Goal: Information Seeking & Learning: Learn about a topic

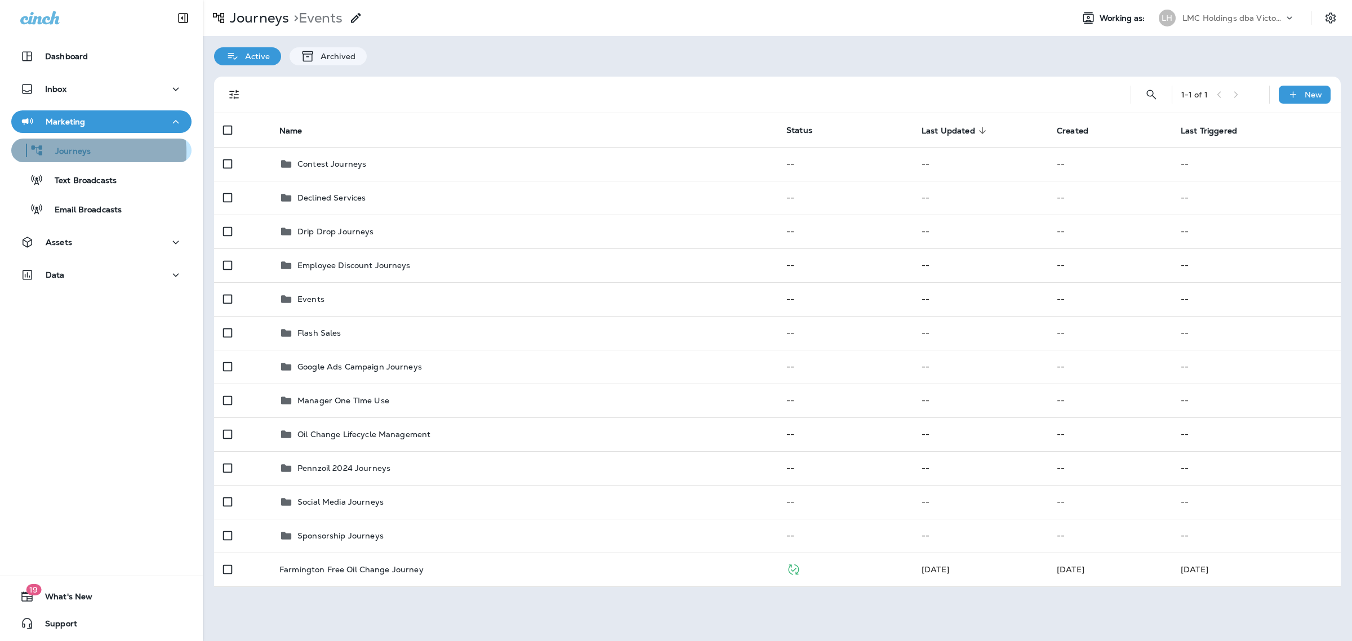
click at [94, 152] on div "Journeys" at bounding box center [101, 150] width 171 height 17
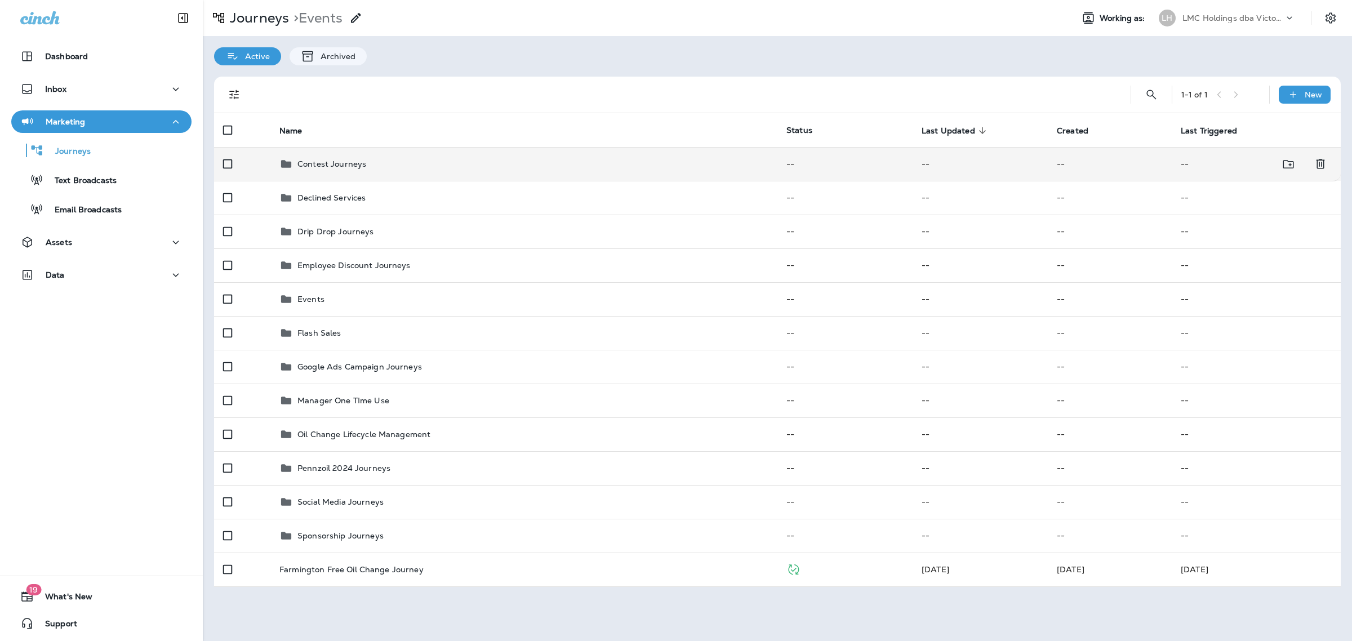
click at [431, 173] on td "Contest Journeys" at bounding box center [523, 164] width 507 height 34
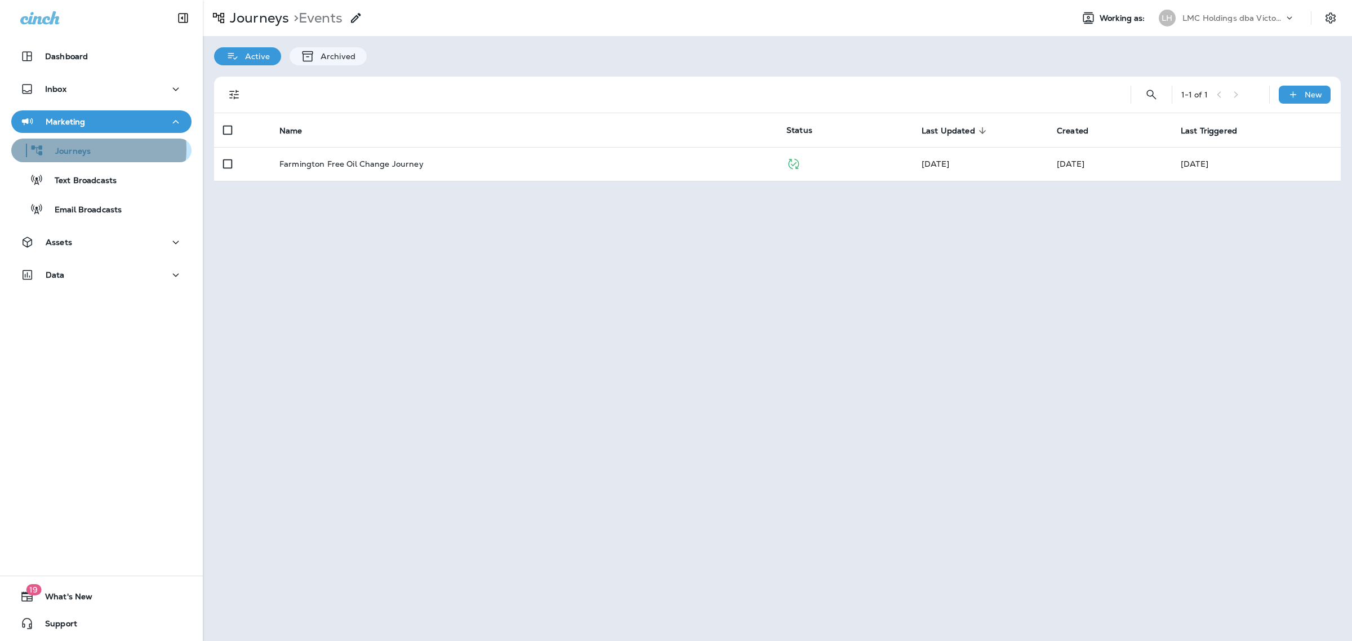
click at [95, 149] on div "Journeys" at bounding box center [101, 150] width 171 height 17
click at [64, 144] on div "Journeys" at bounding box center [53, 150] width 75 height 17
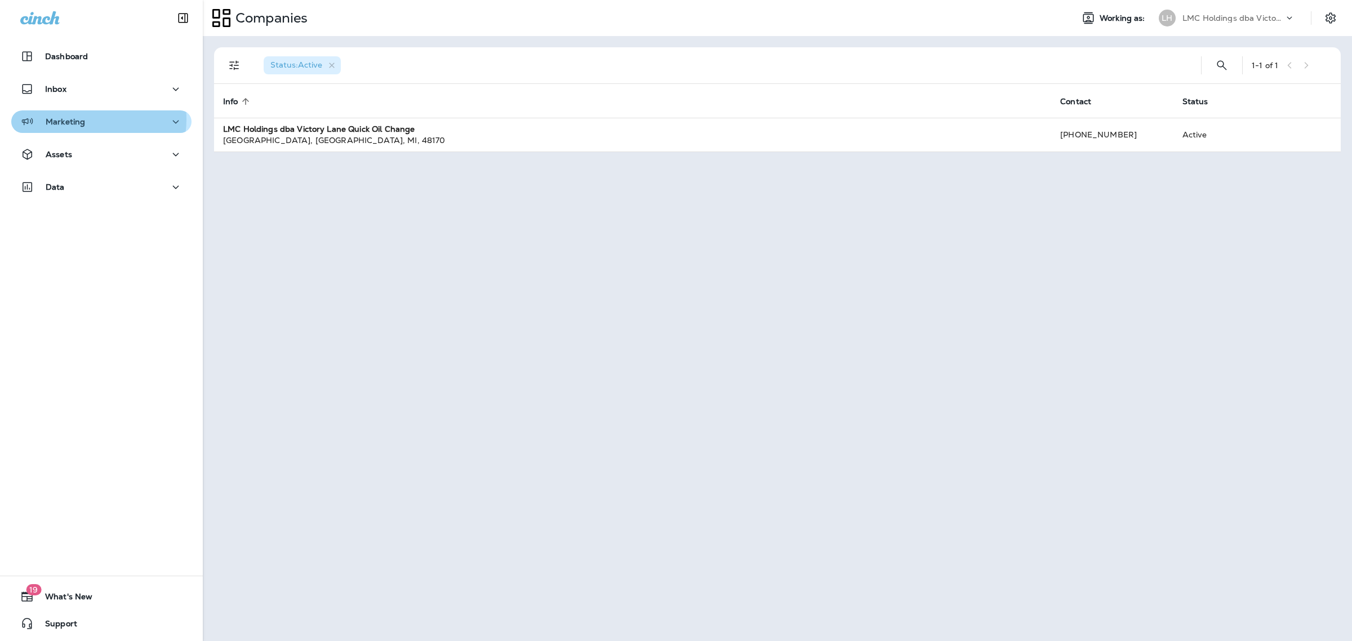
click at [87, 119] on div "Marketing" at bounding box center [101, 122] width 162 height 14
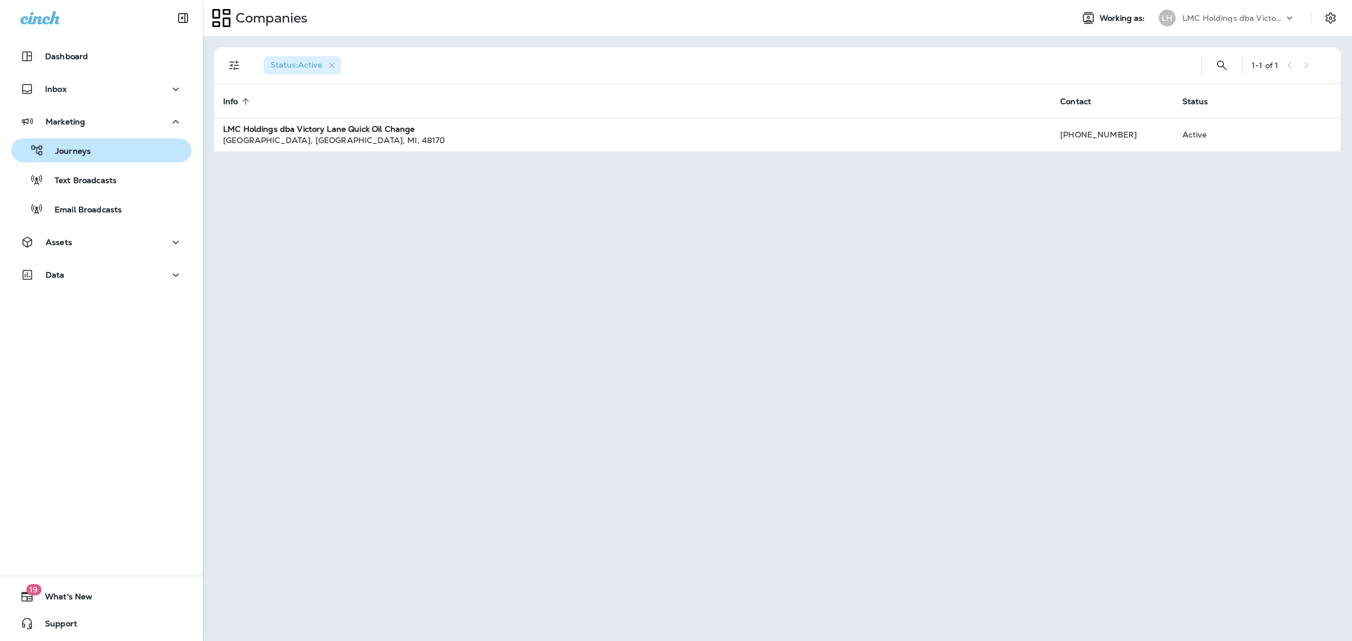
click at [93, 159] on button "Journeys" at bounding box center [101, 151] width 180 height 24
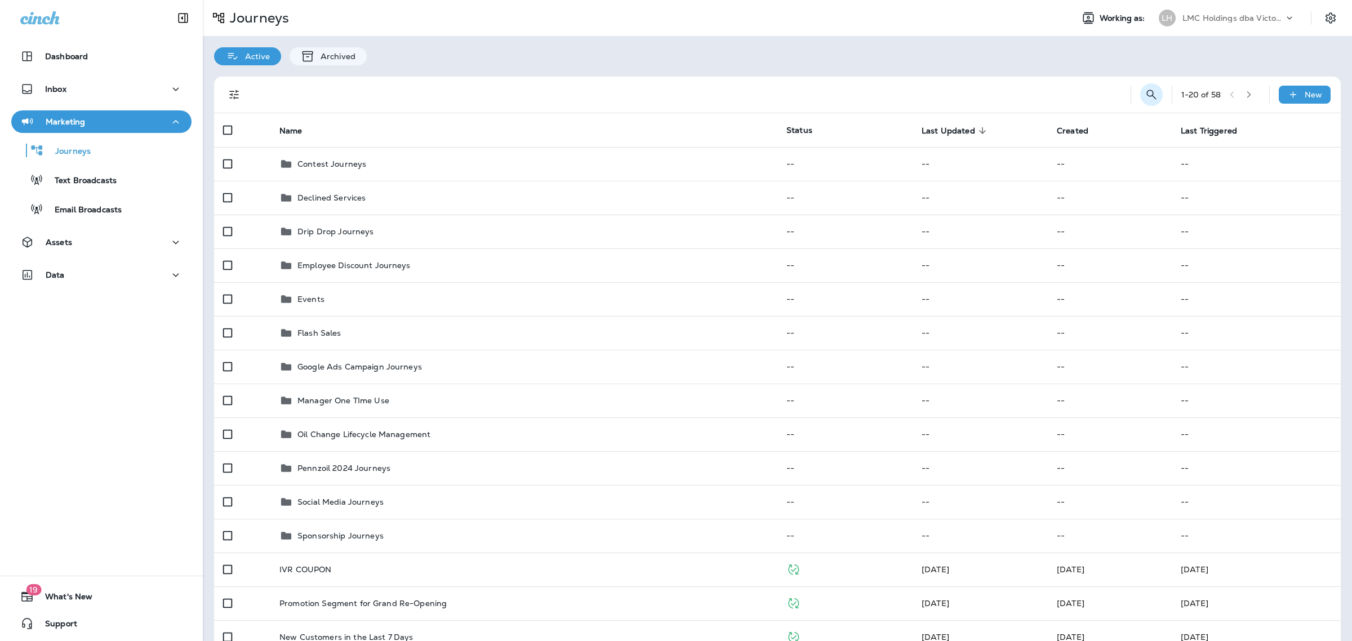
click at [1145, 92] on icon "Search Journeys" at bounding box center [1152, 95] width 14 height 14
click at [1092, 97] on input "text" at bounding box center [1101, 94] width 100 height 30
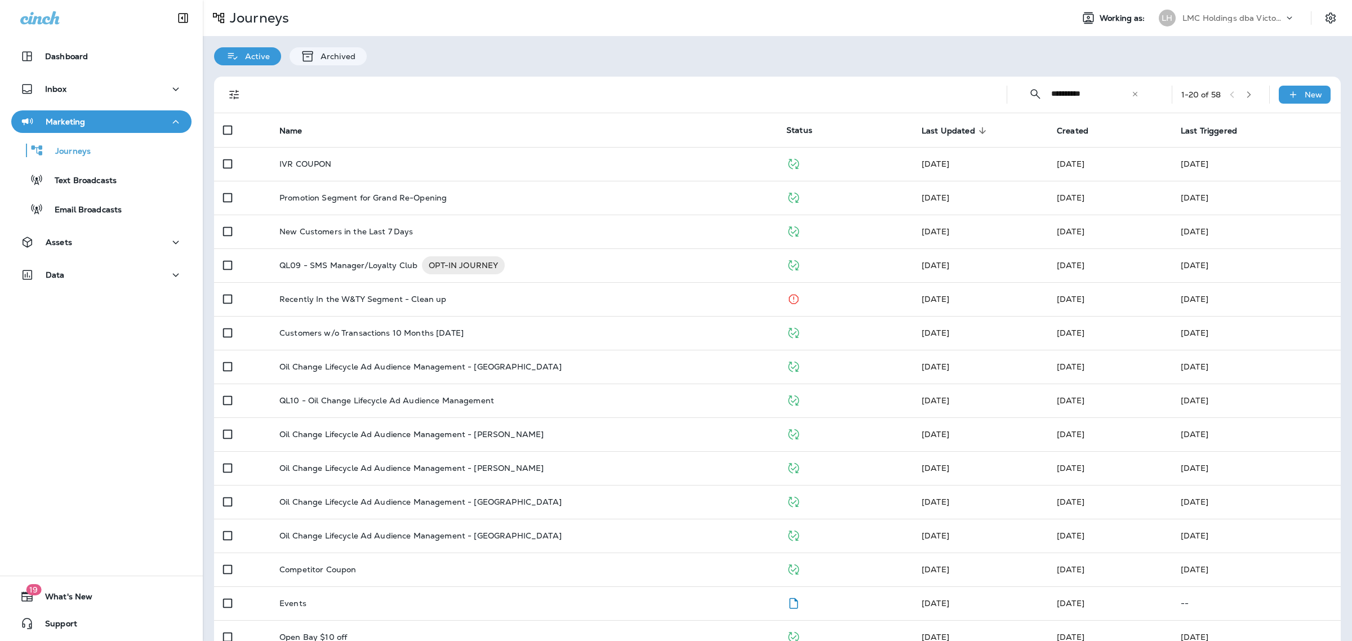
type input "*********"
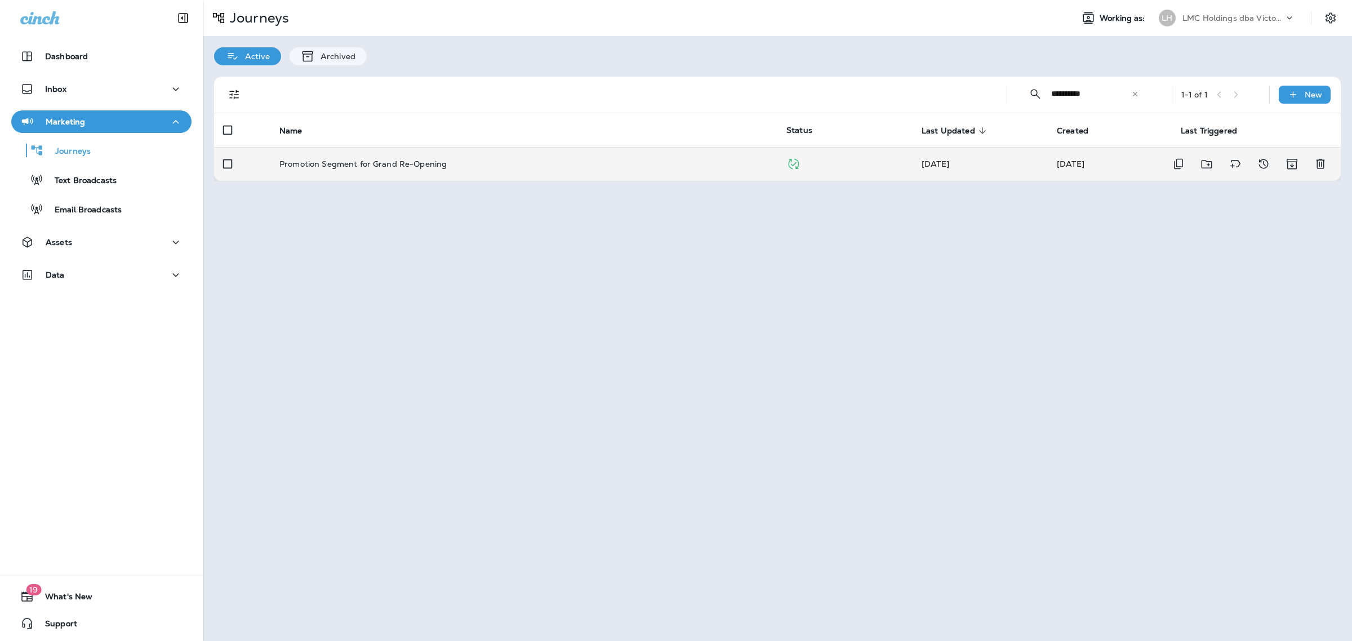
click at [400, 176] on td "Promotion Segment for Grand Re-Opening" at bounding box center [523, 164] width 507 height 34
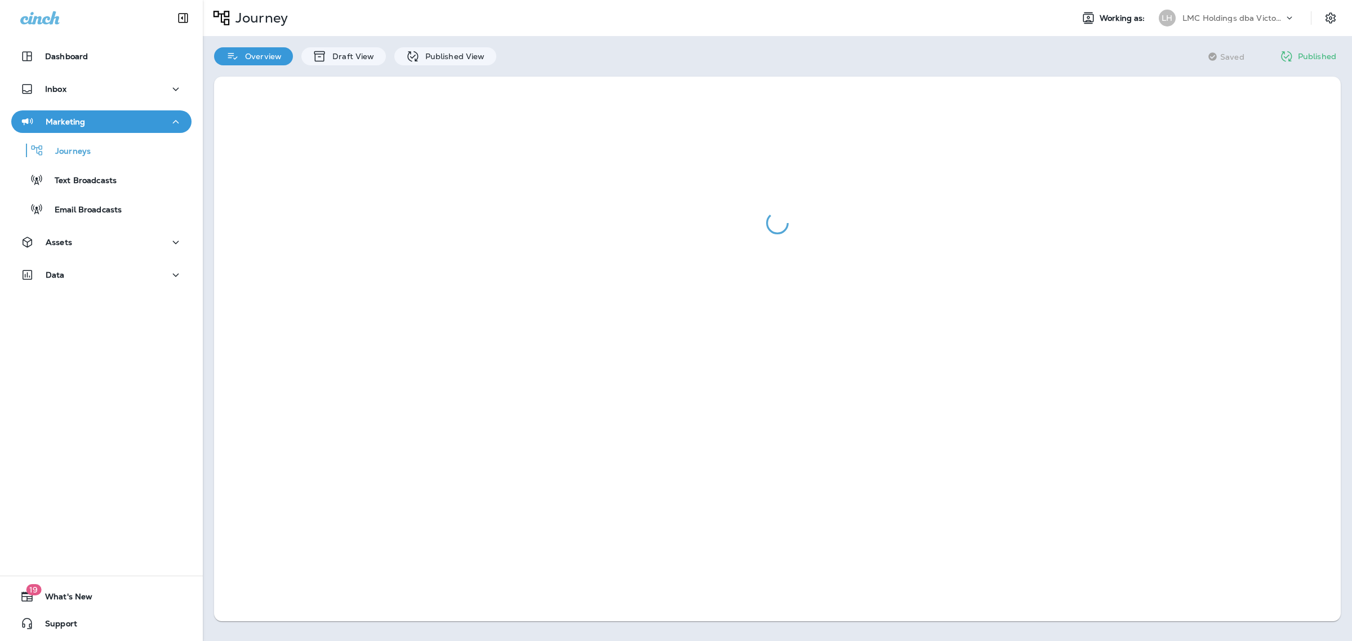
click at [341, 65] on div at bounding box center [777, 348] width 1149 height 567
click at [341, 61] on div "Draft View" at bounding box center [343, 56] width 84 height 18
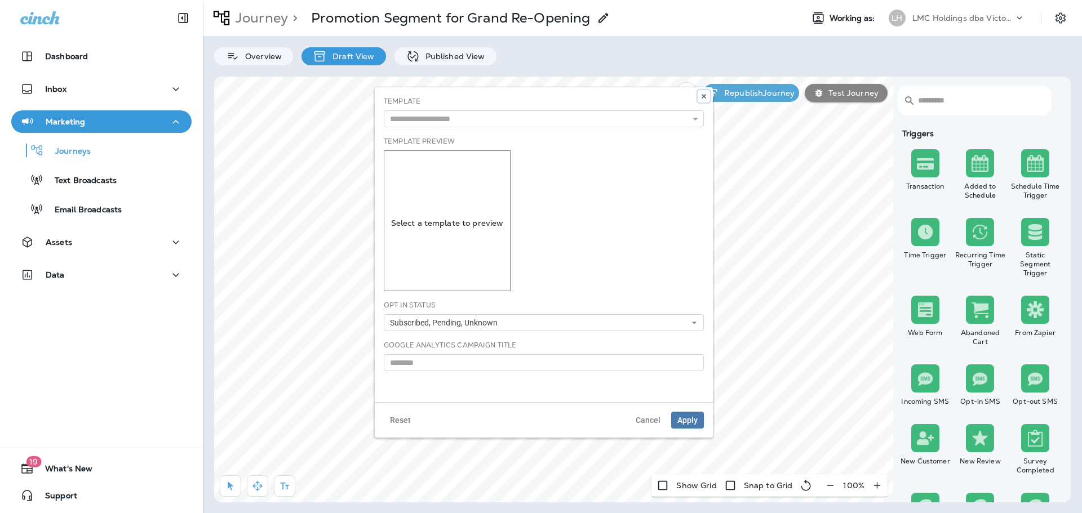
click at [702, 96] on icon at bounding box center [703, 96] width 7 height 7
click at [707, 96] on icon at bounding box center [703, 96] width 7 height 7
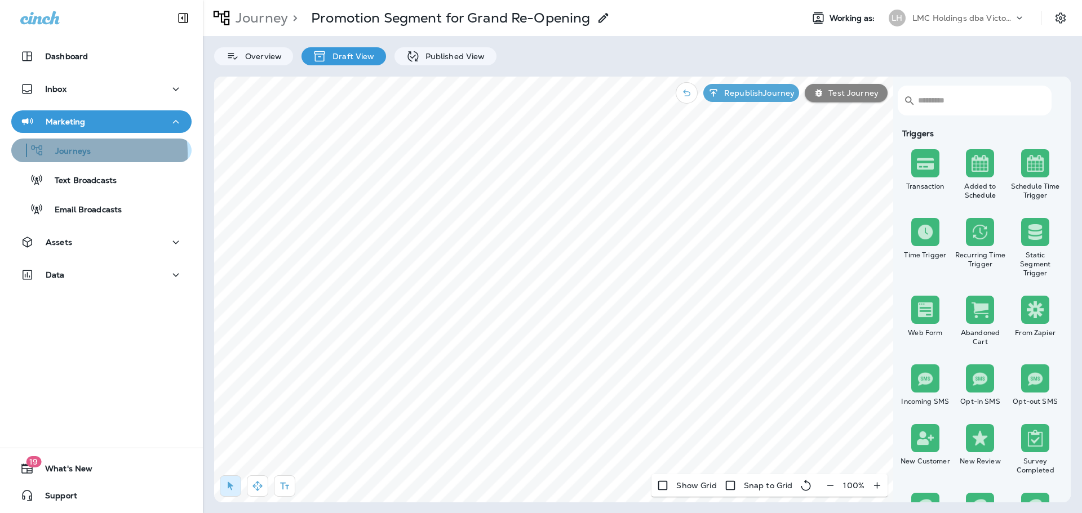
click at [69, 154] on p "Journeys" at bounding box center [67, 152] width 47 height 11
click at [233, 56] on icon at bounding box center [232, 57] width 14 height 14
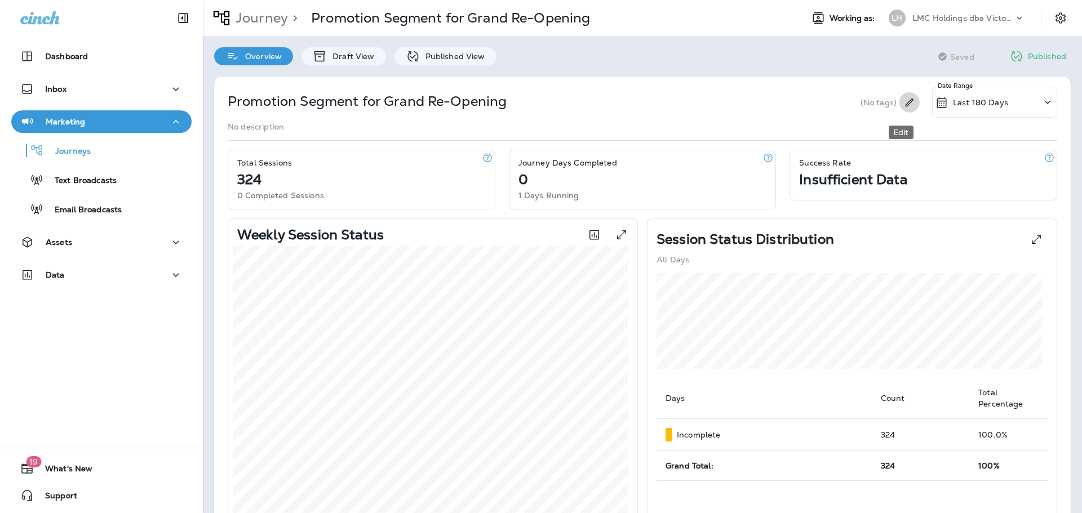
click at [903, 97] on icon "Edit" at bounding box center [909, 102] width 12 height 11
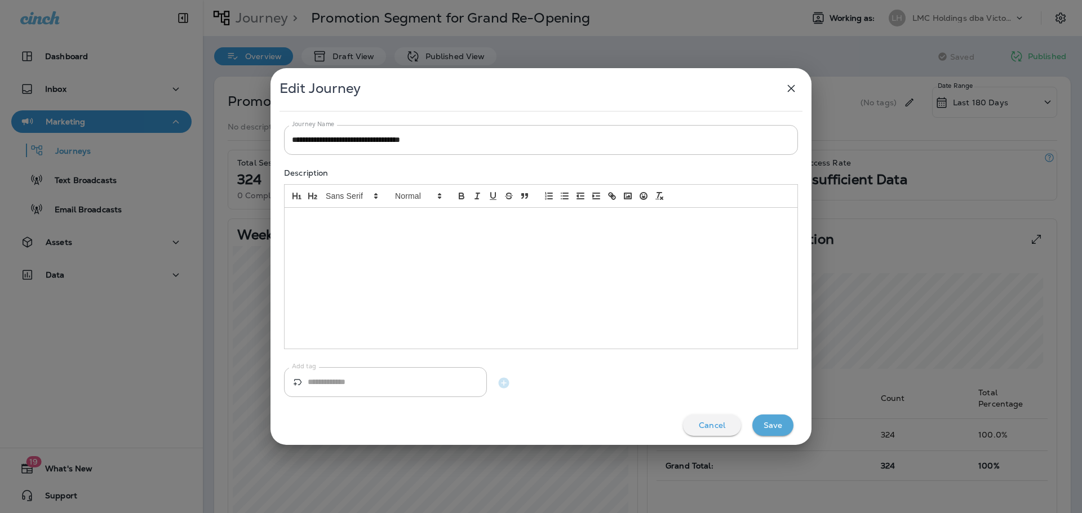
click at [788, 90] on icon "button" at bounding box center [791, 89] width 14 height 14
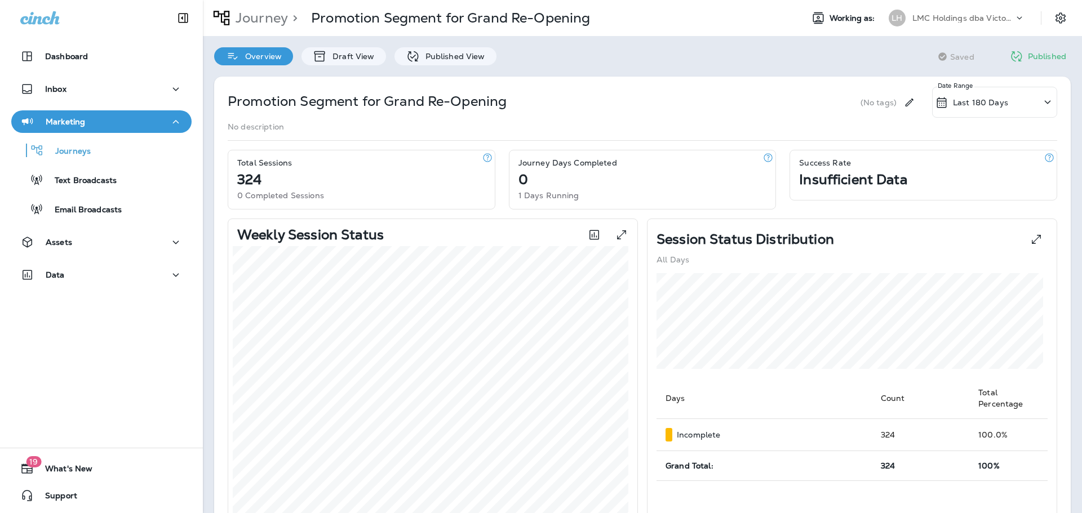
click at [872, 101] on p "(No tags)" at bounding box center [878, 102] width 36 height 9
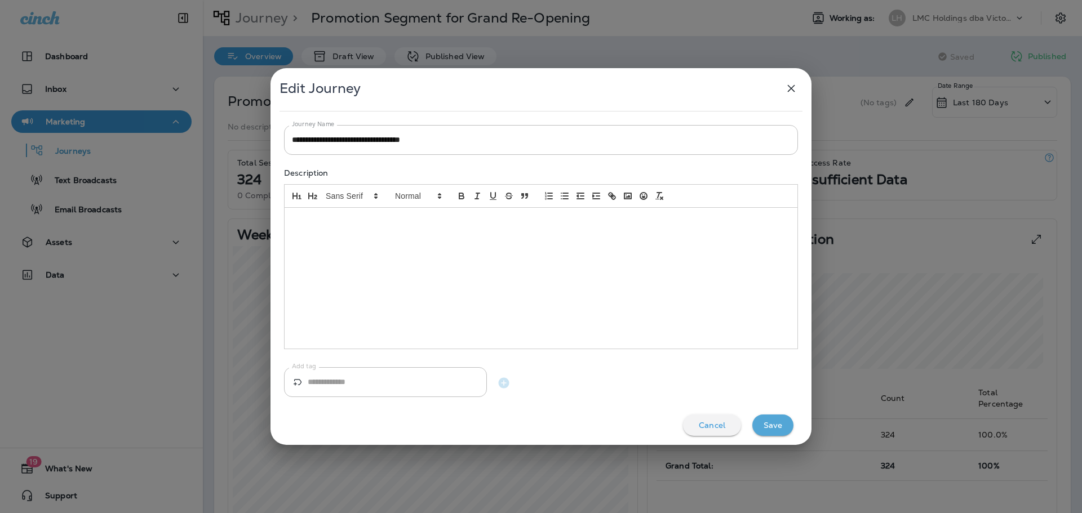
click at [360, 243] on div at bounding box center [541, 278] width 513 height 141
click at [387, 373] on input "Add tag" at bounding box center [397, 382] width 179 height 30
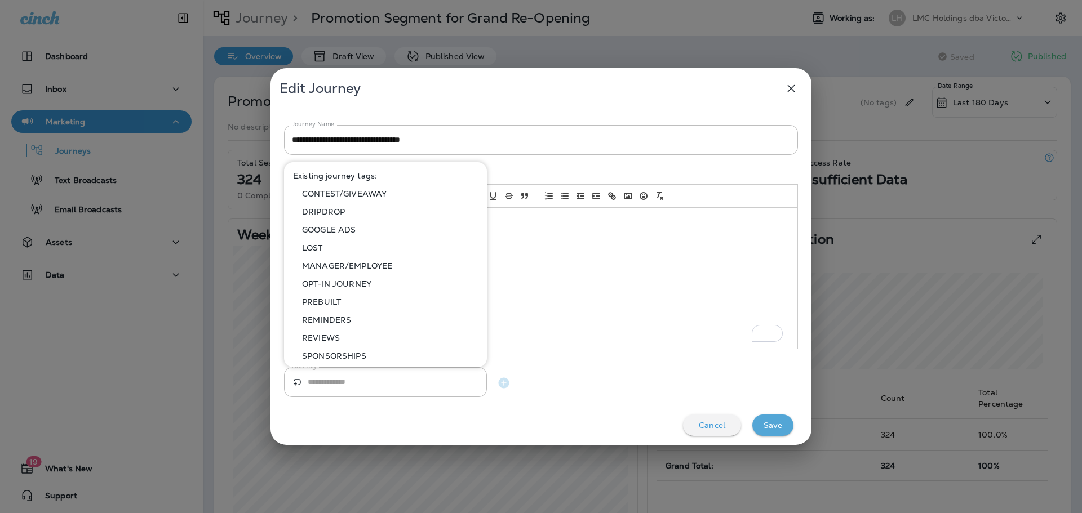
click at [374, 192] on p "CONTEST/GIVEAWAY" at bounding box center [342, 193] width 89 height 9
type input "**********"
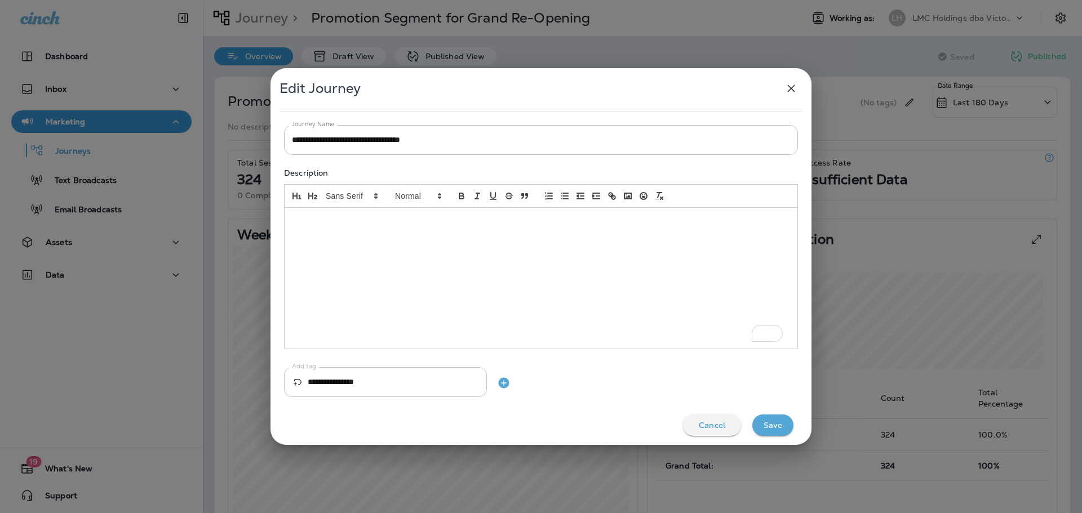
click at [402, 383] on input "**********" at bounding box center [397, 382] width 179 height 30
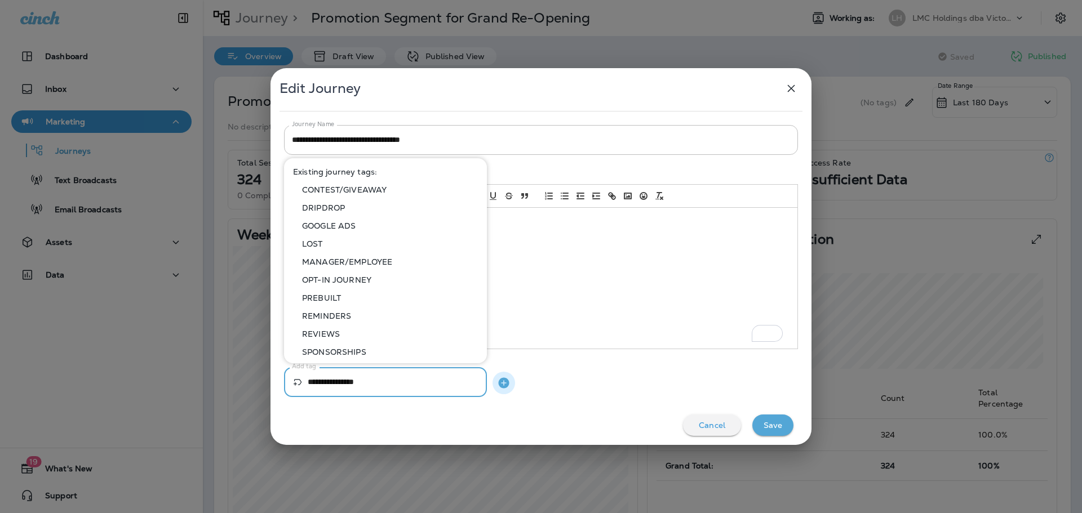
click at [505, 380] on icon "button" at bounding box center [503, 383] width 11 height 11
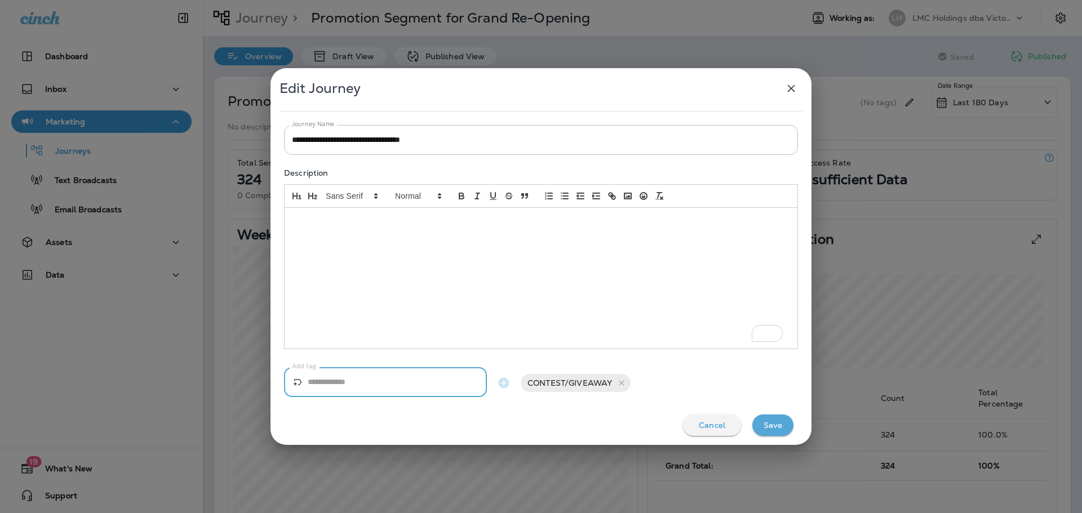
click at [424, 382] on input "Add tag" at bounding box center [397, 382] width 179 height 30
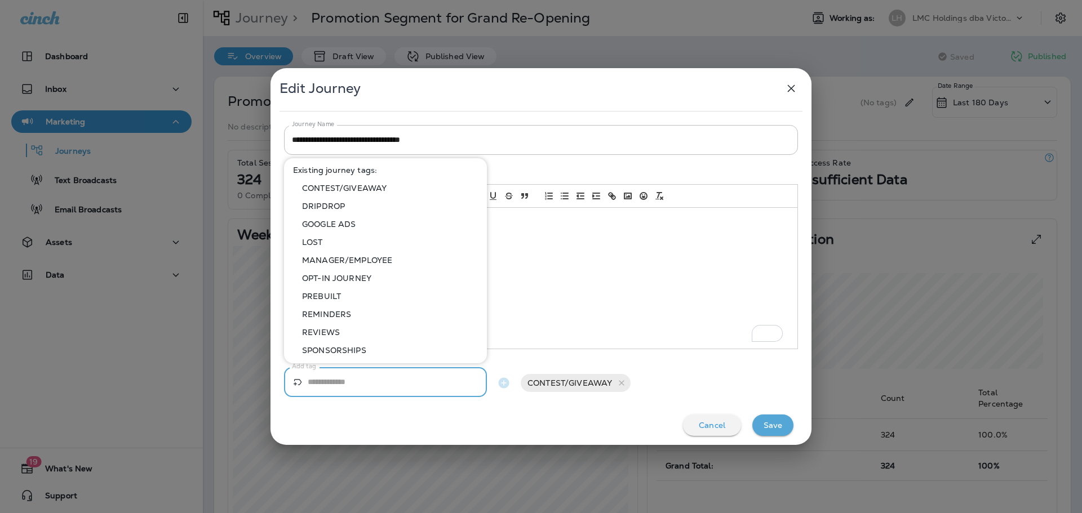
scroll to position [2, 0]
click at [552, 416] on div "Cancel Save" at bounding box center [540, 427] width 541 height 35
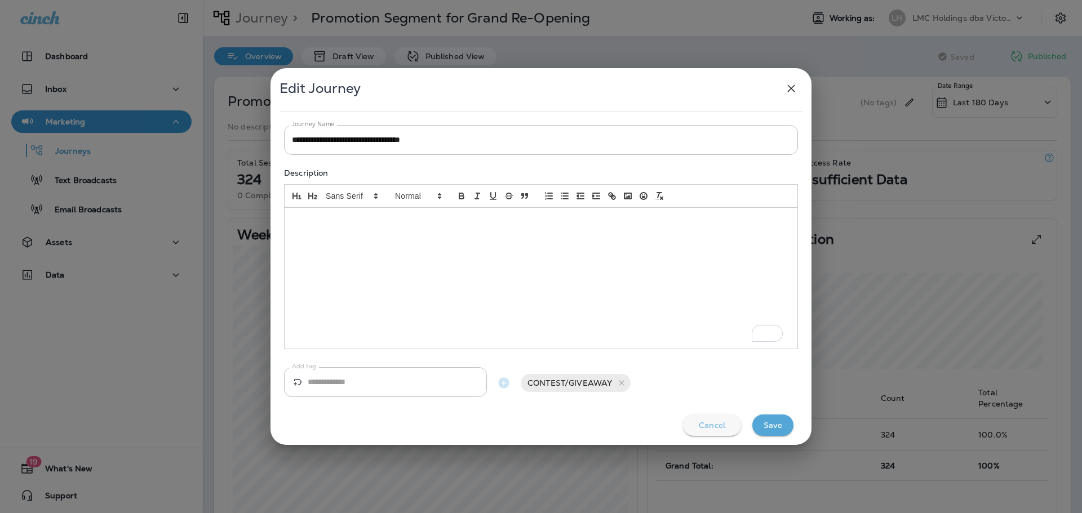
click at [722, 425] on p "Cancel" at bounding box center [712, 425] width 26 height 9
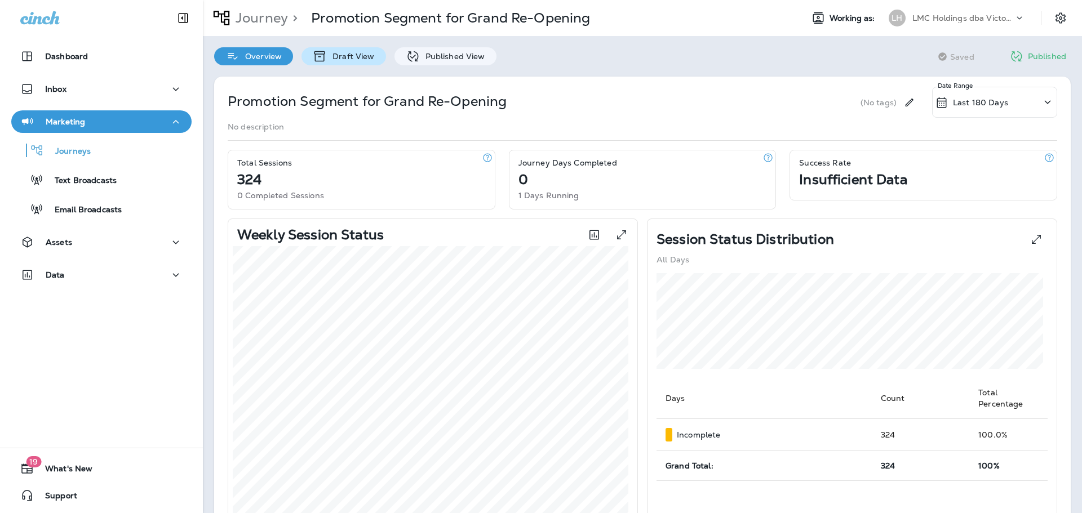
click at [356, 52] on p "Draft View" at bounding box center [350, 56] width 47 height 9
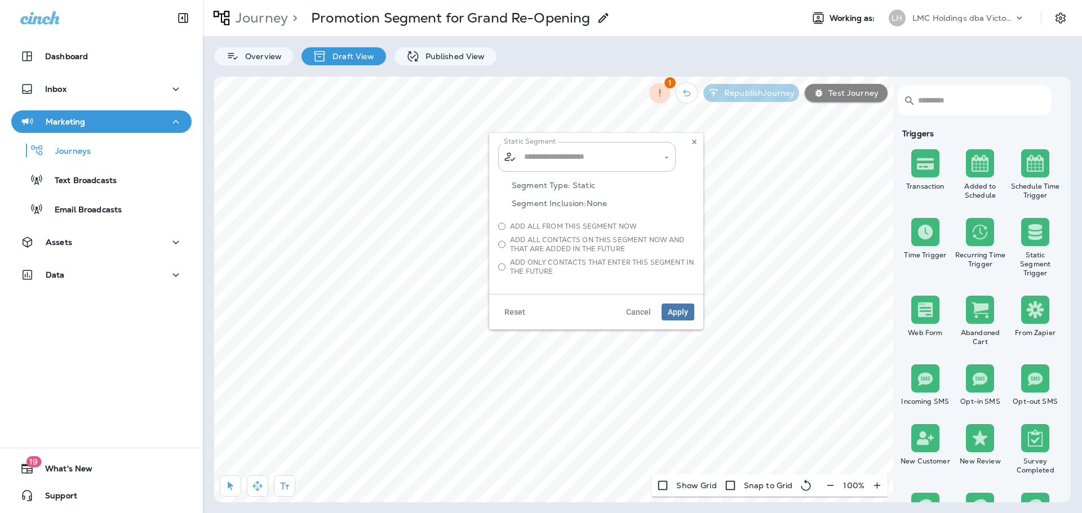
type input "**********"
click at [694, 143] on use at bounding box center [694, 142] width 4 height 5
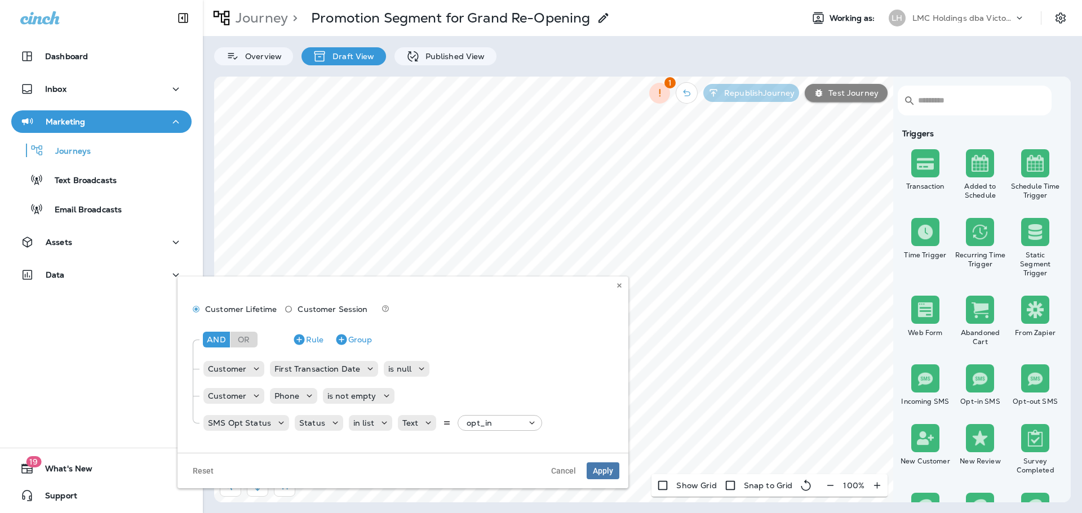
click at [612, 283] on div "Customer Lifetime Customer Session And Or Rule Group Customer First Transaction…" at bounding box center [402, 365] width 451 height 176
click at [614, 284] on button at bounding box center [619, 285] width 12 height 12
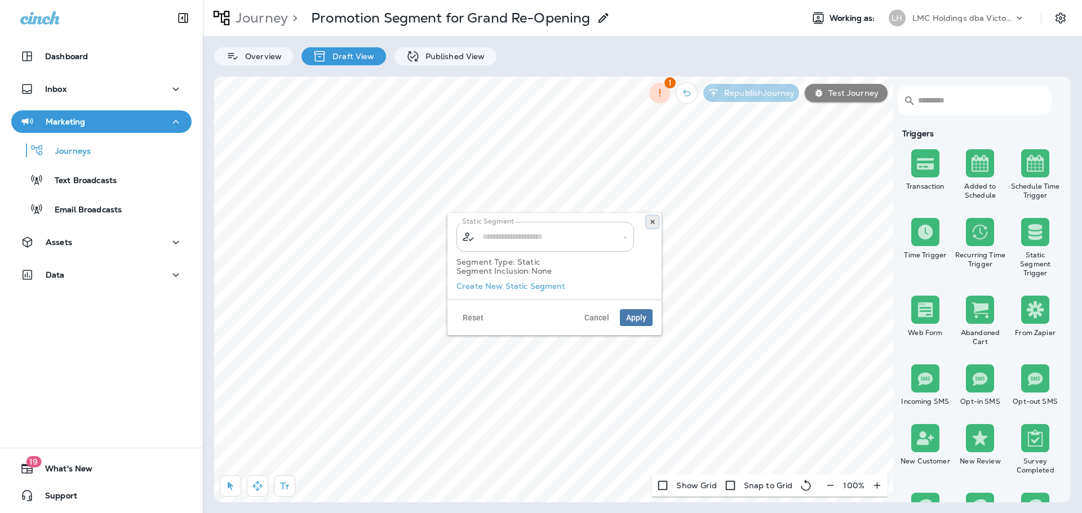
click at [656, 223] on button at bounding box center [652, 222] width 12 height 12
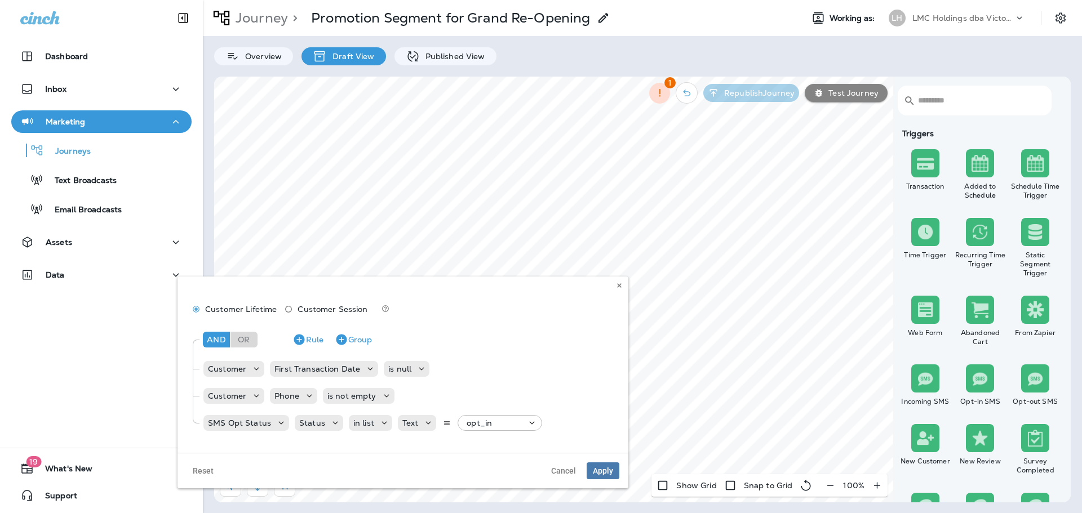
click at [612, 289] on div "Customer Lifetime Customer Session And Or Rule Group Customer First Transaction…" at bounding box center [402, 365] width 451 height 176
click at [619, 285] on use at bounding box center [619, 285] width 4 height 5
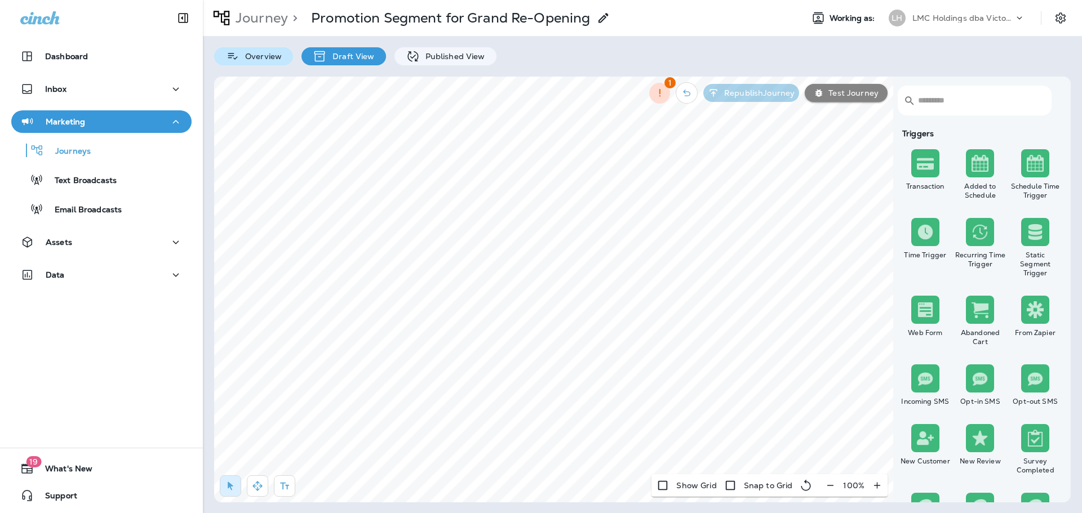
click at [272, 55] on p "Overview" at bounding box center [260, 56] width 42 height 9
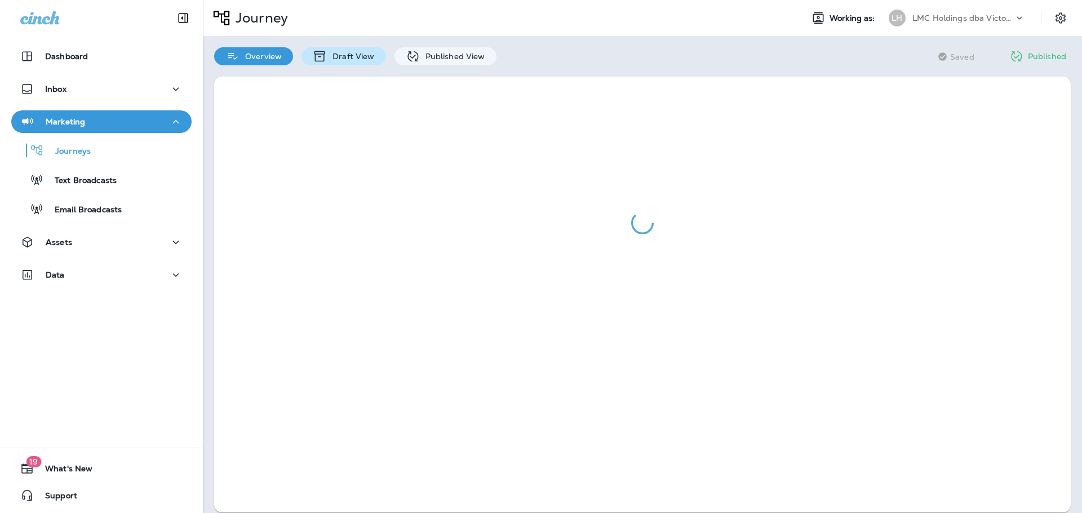
click at [338, 60] on p "Draft View" at bounding box center [350, 56] width 47 height 9
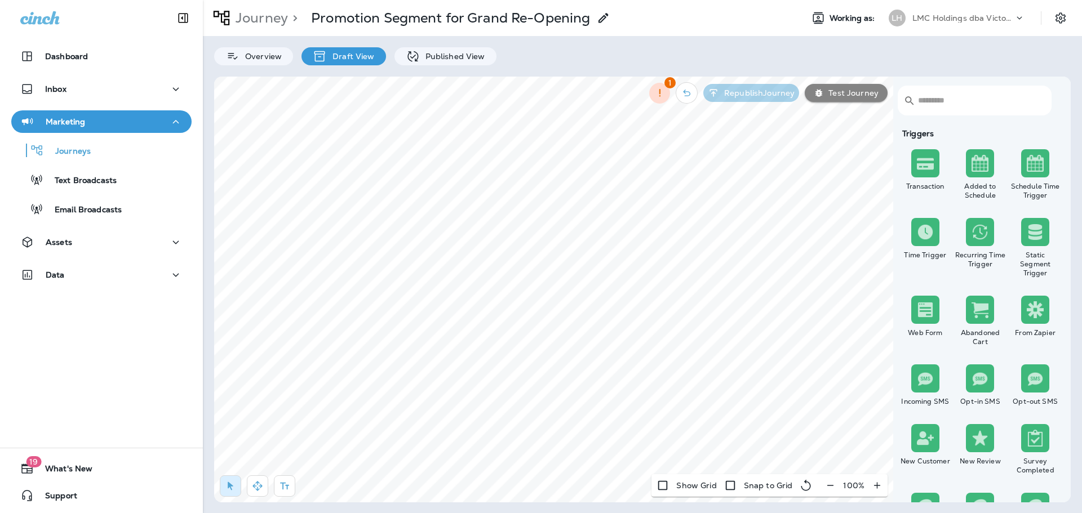
select select "***"
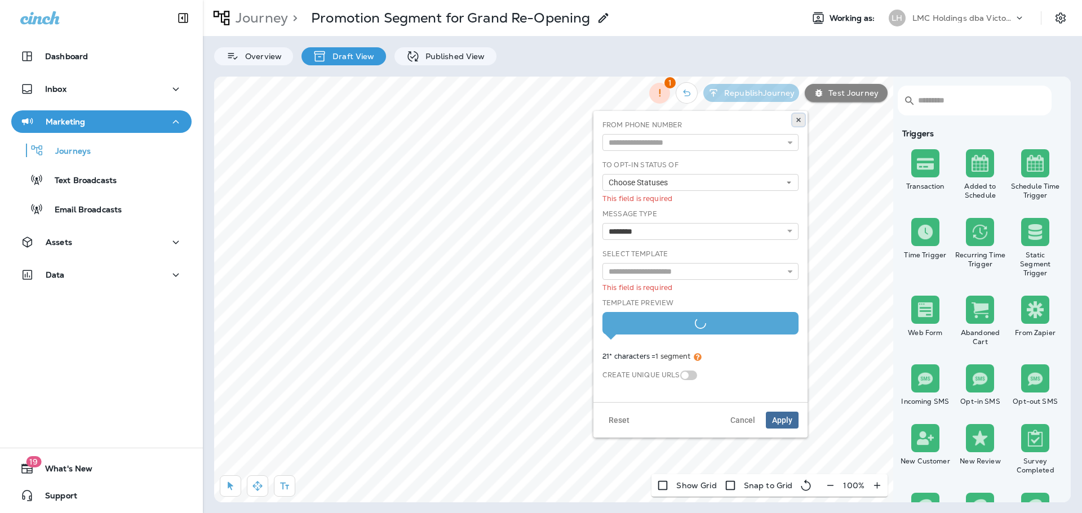
click at [800, 122] on use at bounding box center [798, 120] width 4 height 5
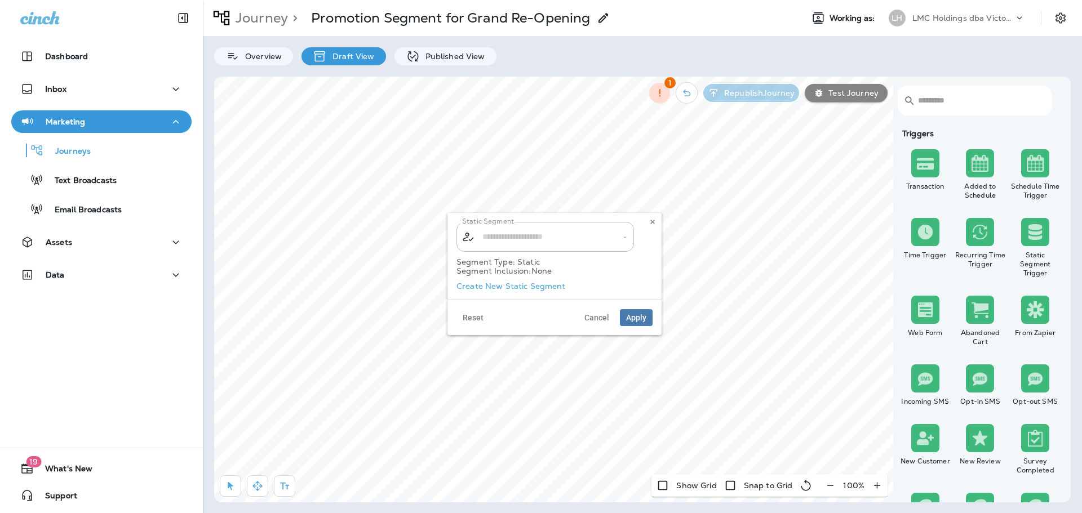
type input "**********"
click at [652, 218] on button at bounding box center [652, 222] width 12 height 12
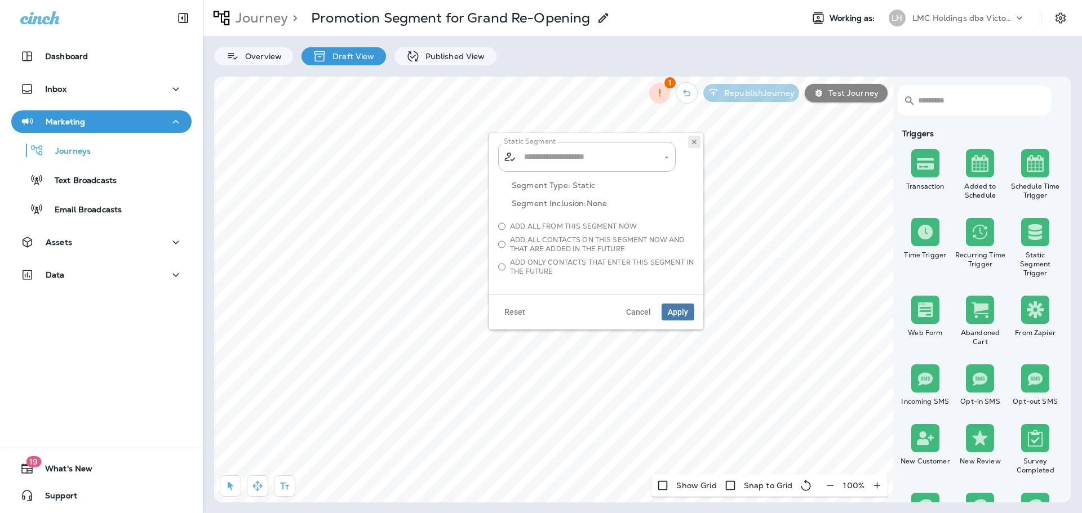
type input "**********"
click at [690, 141] on button at bounding box center [694, 142] width 12 height 12
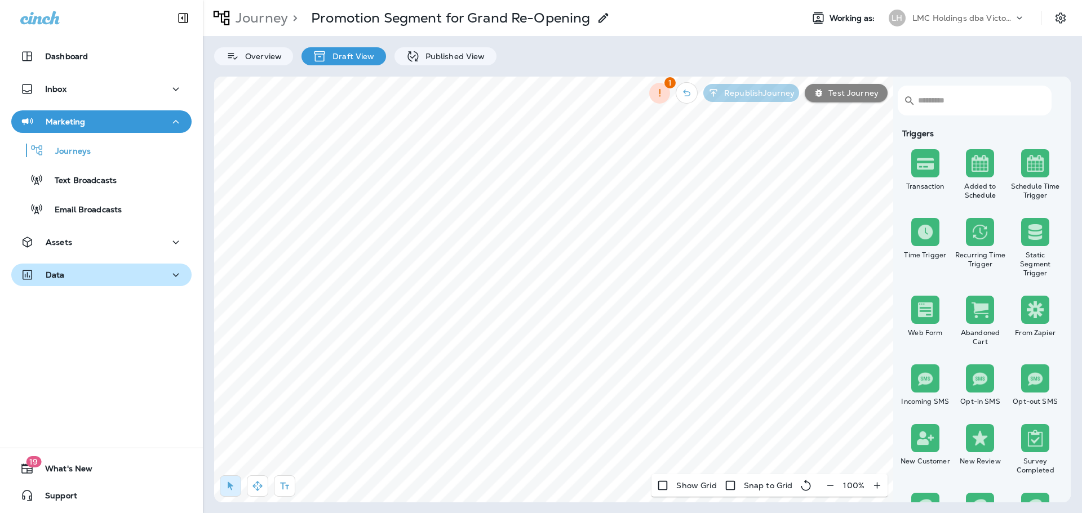
click at [132, 269] on div "Data" at bounding box center [101, 275] width 162 height 14
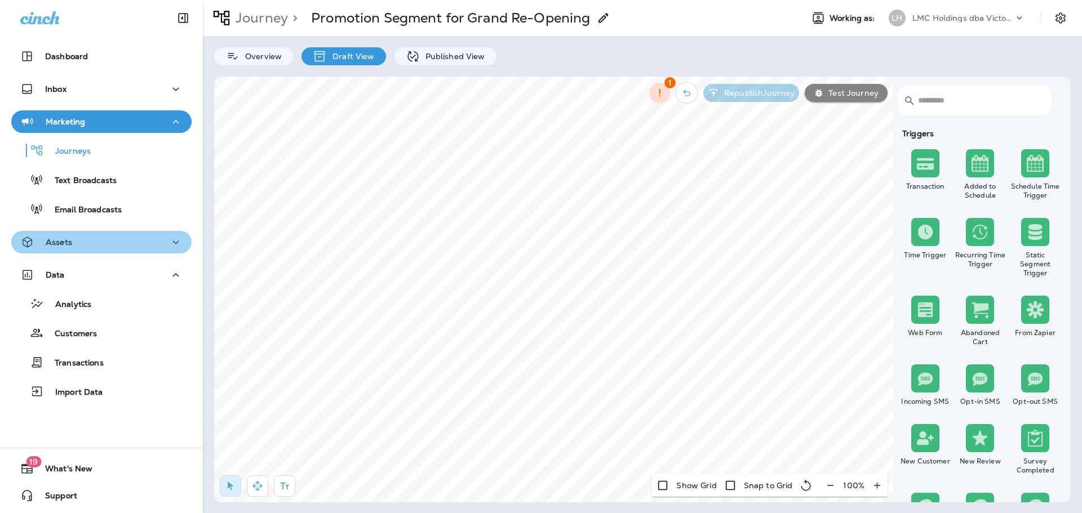
click at [132, 242] on div "Assets" at bounding box center [101, 243] width 162 height 14
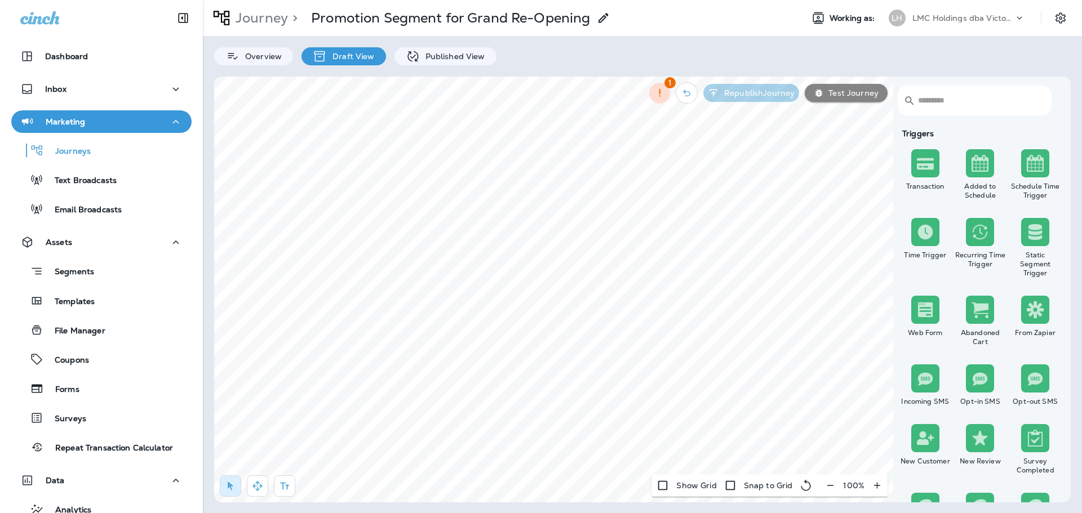
select select "***"
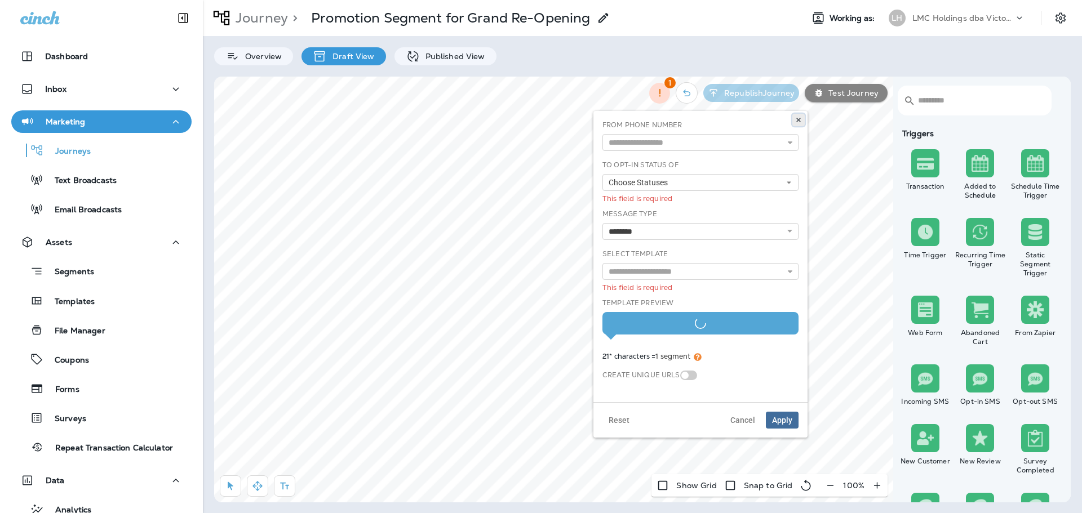
click at [796, 120] on icon at bounding box center [798, 120] width 7 height 7
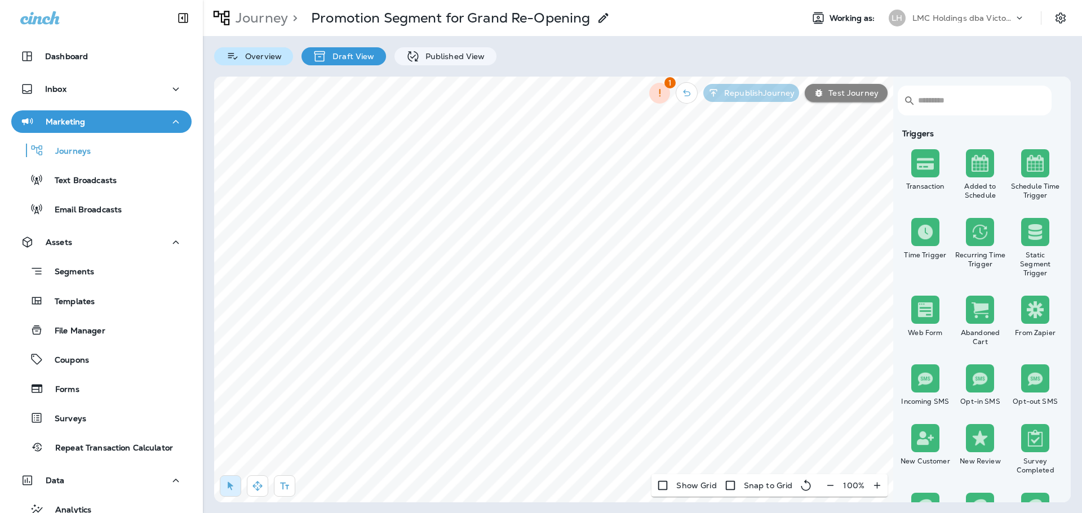
click at [248, 61] on p "Overview" at bounding box center [260, 56] width 42 height 9
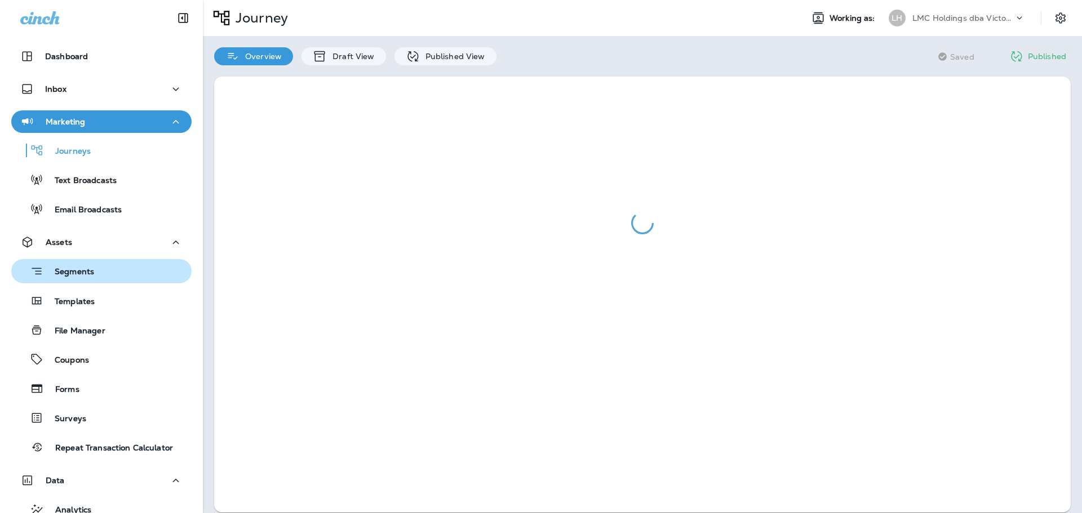
click at [106, 281] on button "Segments" at bounding box center [101, 271] width 180 height 24
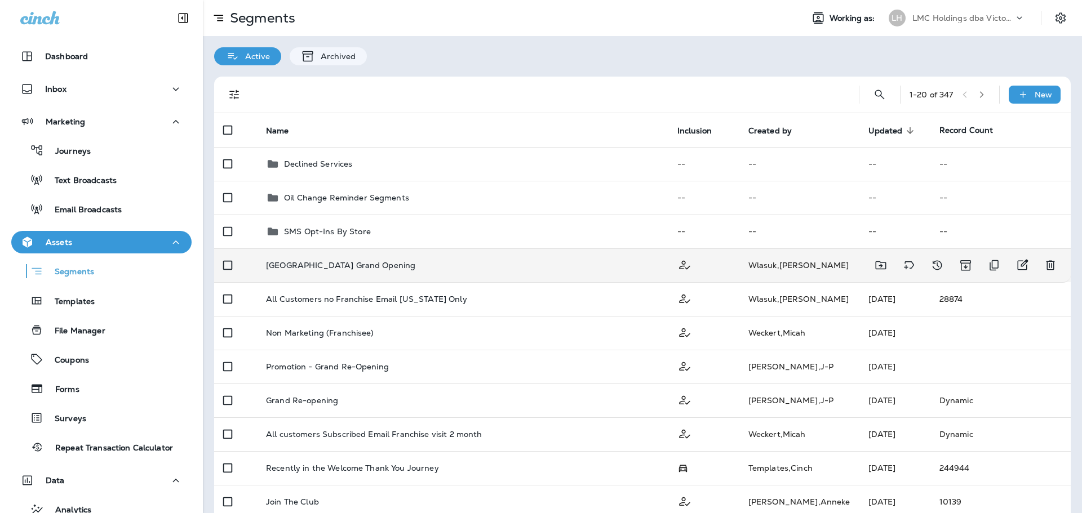
click at [432, 255] on td "[GEOGRAPHIC_DATA] Grand Opening" at bounding box center [462, 265] width 411 height 34
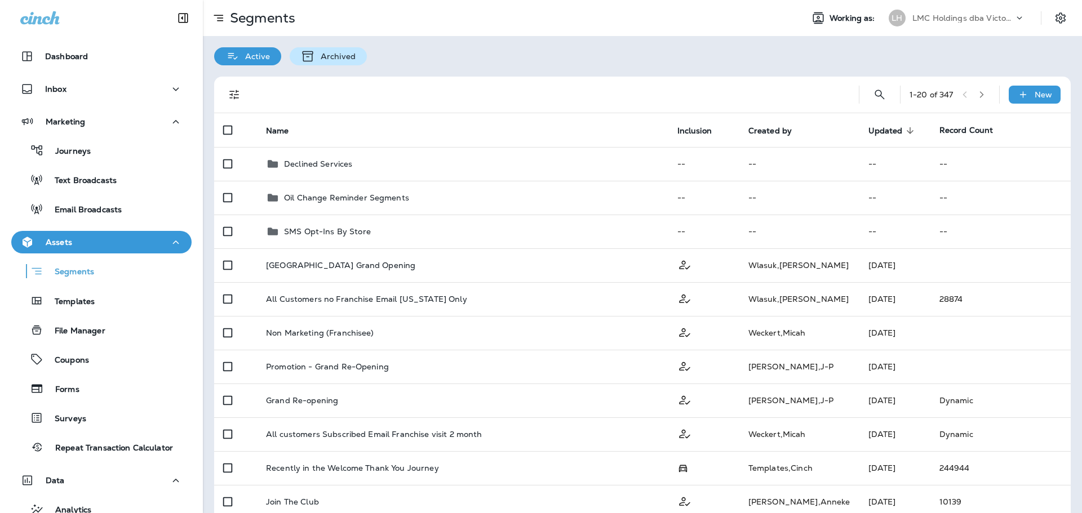
click at [317, 47] on div "Archived" at bounding box center [328, 56] width 77 height 18
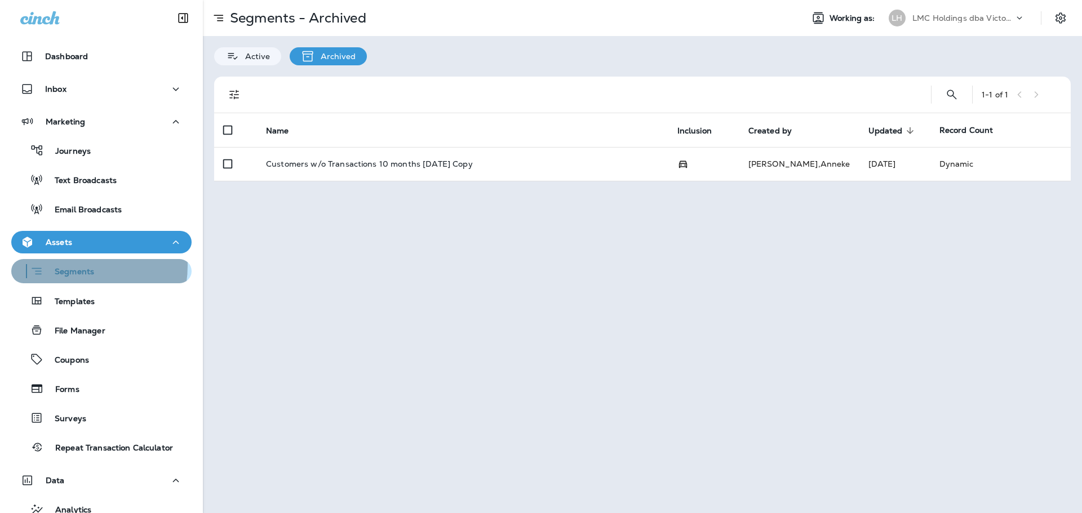
click at [63, 265] on div "Segments" at bounding box center [55, 271] width 78 height 17
click at [122, 273] on div "Segments" at bounding box center [101, 271] width 171 height 17
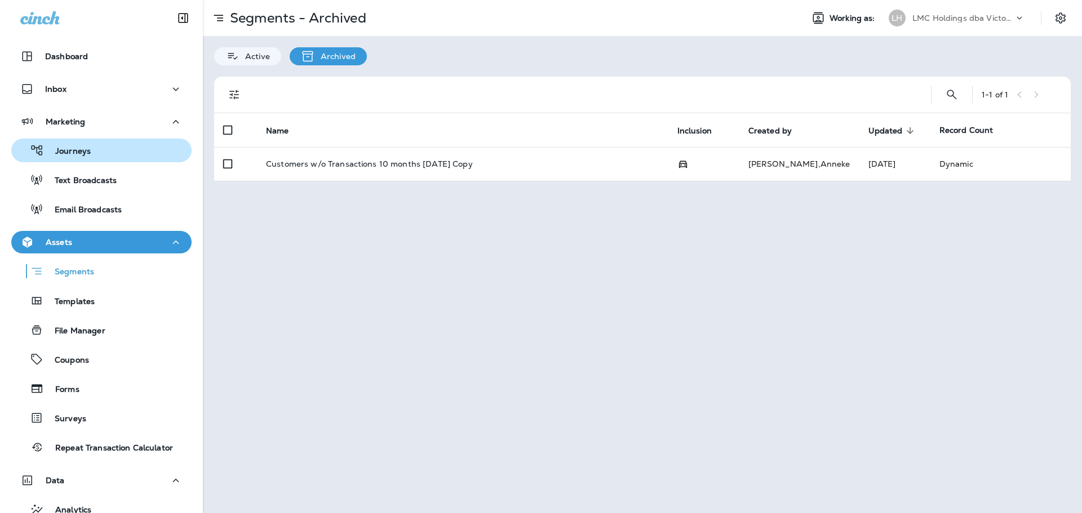
click at [114, 145] on div "Journeys" at bounding box center [101, 150] width 171 height 17
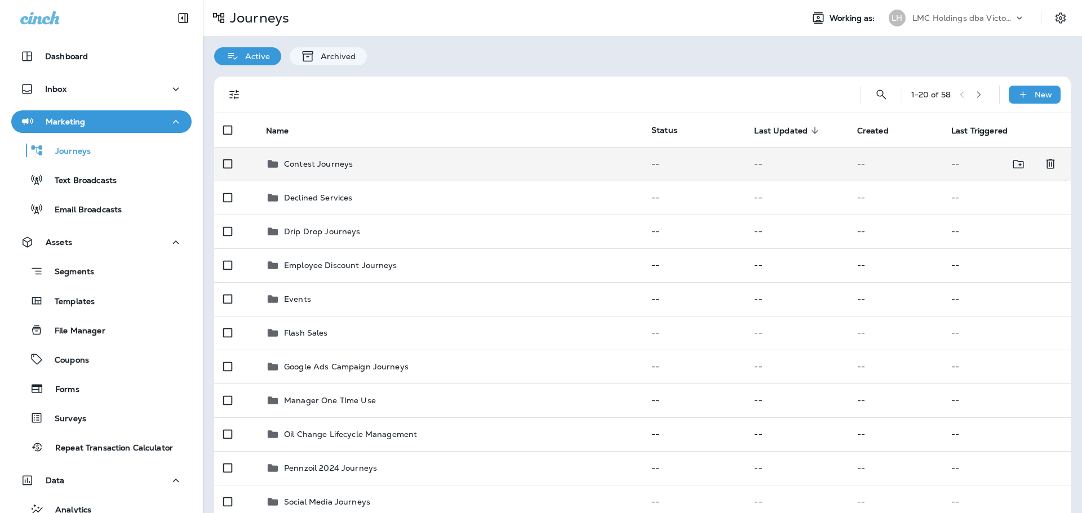
click at [385, 164] on div "Contest Journeys" at bounding box center [449, 164] width 367 height 14
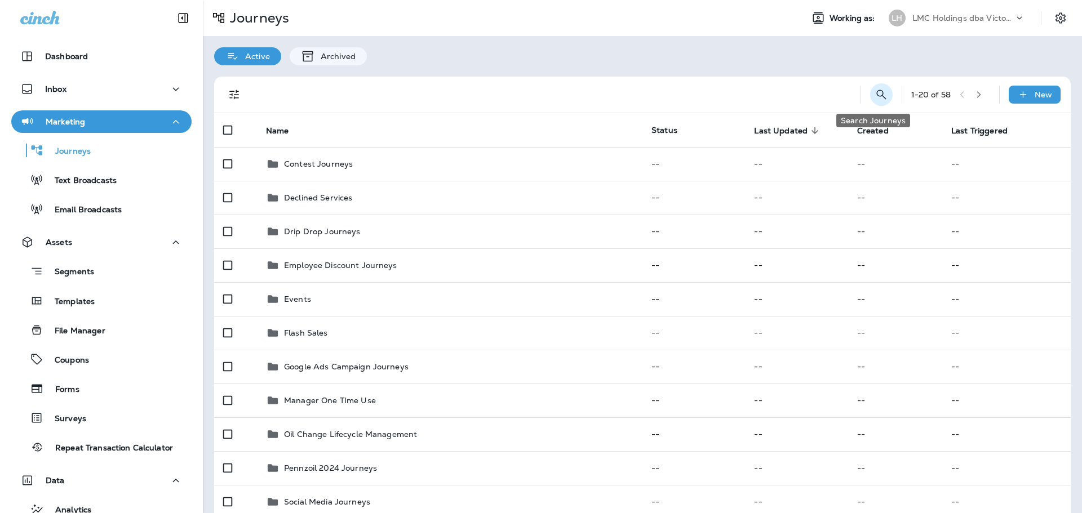
click at [875, 97] on icon "Search Journeys" at bounding box center [882, 95] width 14 height 14
drag, startPoint x: 596, startPoint y: 68, endPoint x: 587, endPoint y: 69, distance: 9.1
click at [238, 89] on icon "Filters" at bounding box center [235, 95] width 14 height 14
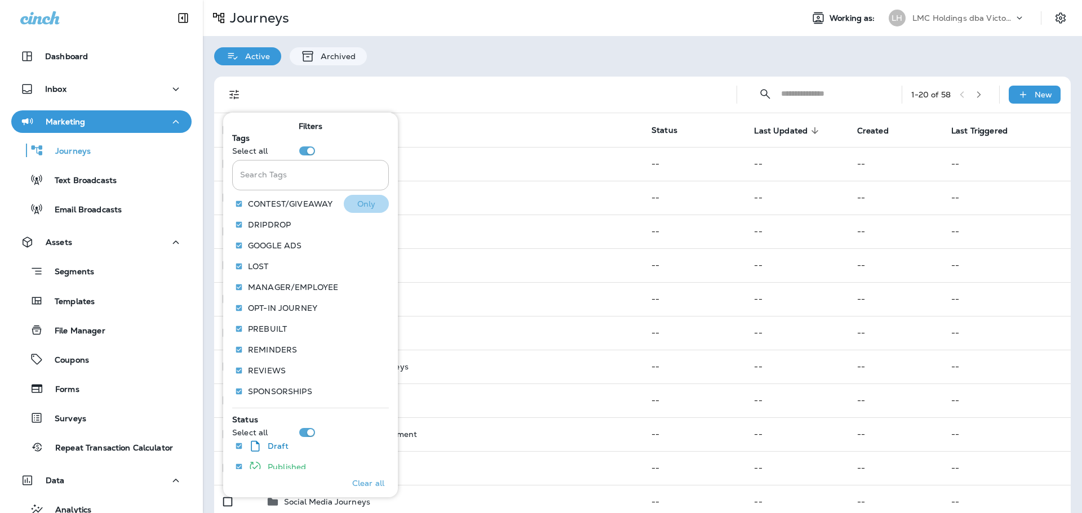
click at [370, 203] on p "Only" at bounding box center [366, 203] width 19 height 9
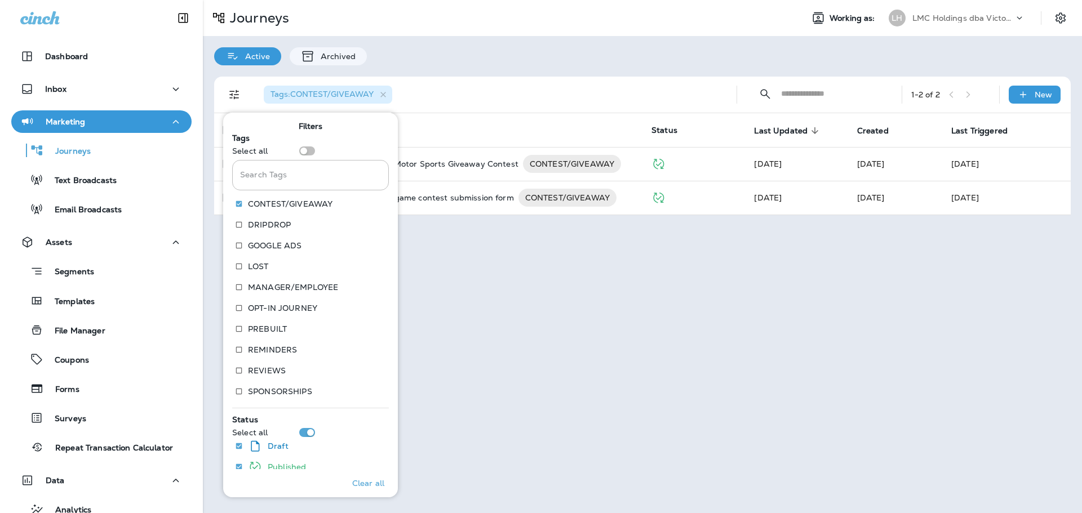
click at [492, 75] on div "Tags : CONTEST/GIVEAWAY ​ ​ 1 - 2 of 2 New Name Status Last Updated sorted desc…" at bounding box center [642, 145] width 879 height 161
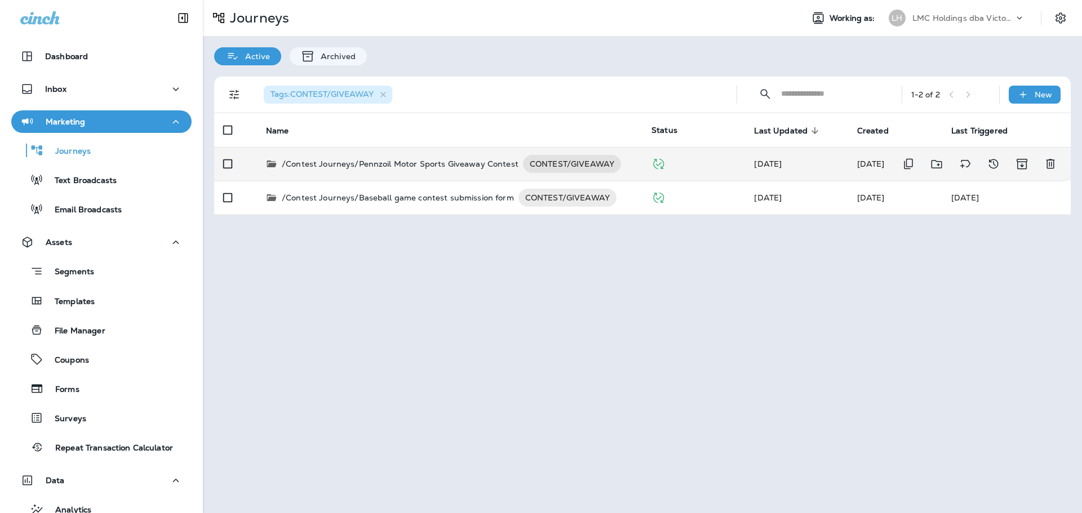
click at [368, 162] on p "/Contest Journeys/Pennzoil Motor Sports Giveaway Contest" at bounding box center [400, 164] width 237 height 18
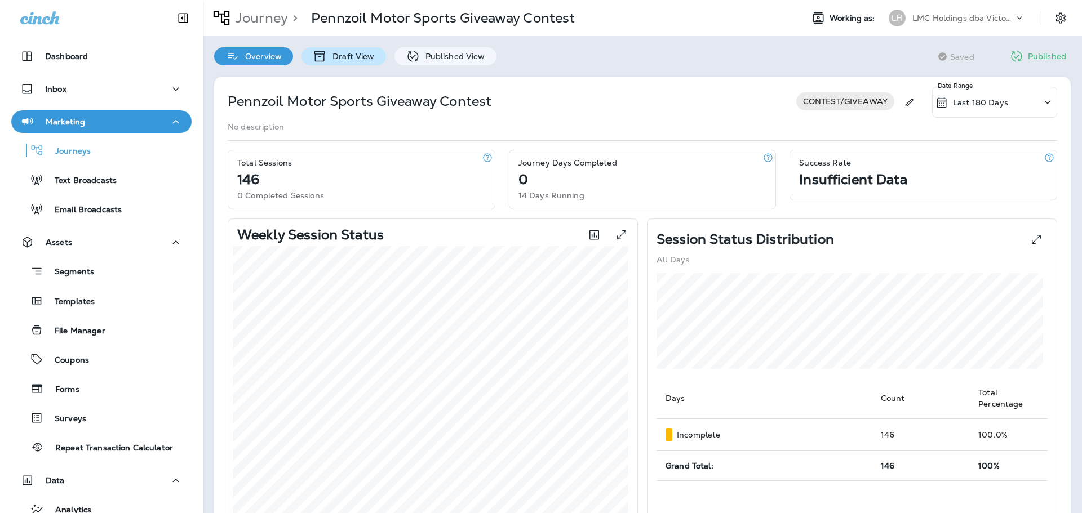
click at [365, 65] on div "Draft View" at bounding box center [343, 56] width 84 height 18
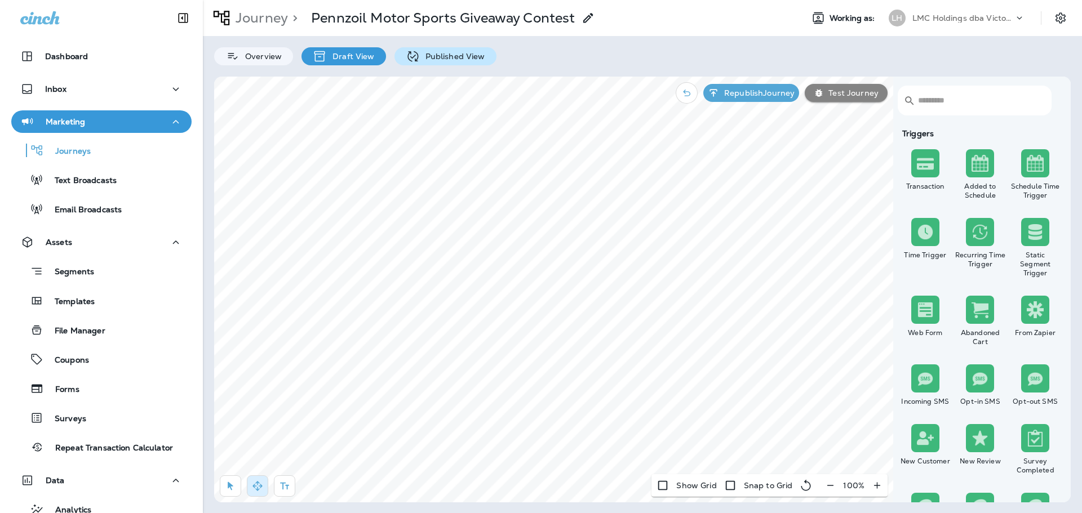
click at [427, 60] on p "Published View" at bounding box center [452, 56] width 65 height 9
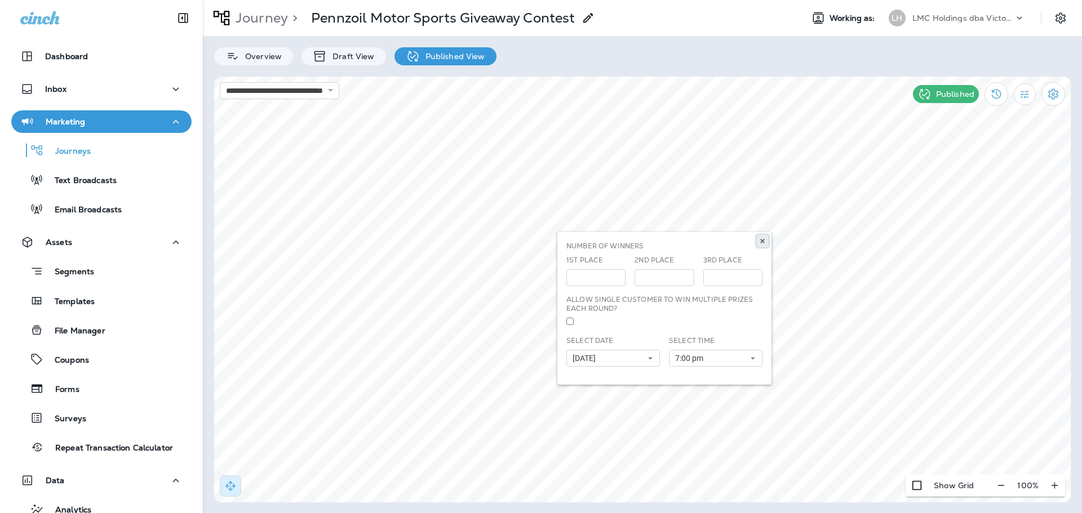
click at [762, 241] on use at bounding box center [762, 241] width 4 height 5
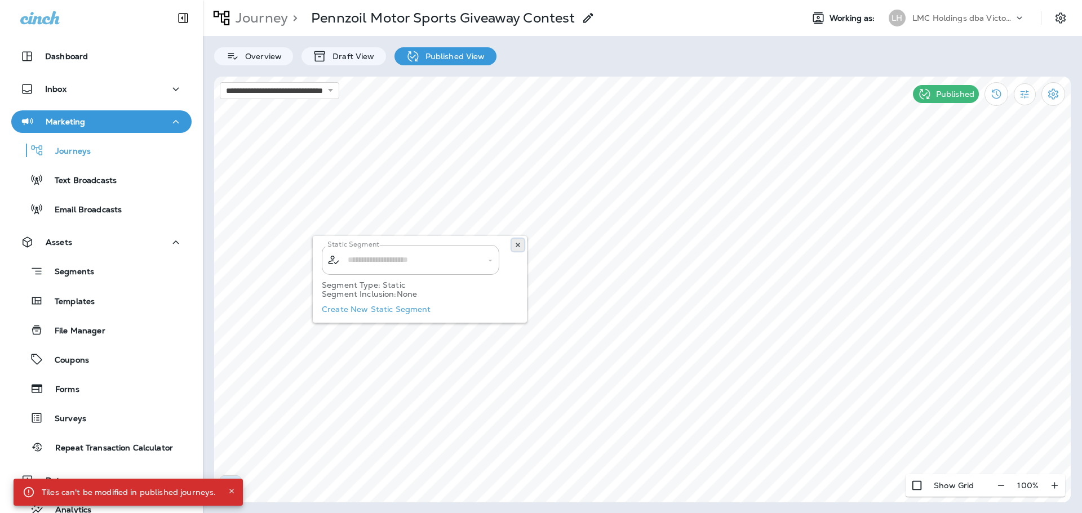
click at [519, 247] on icon at bounding box center [517, 245] width 7 height 7
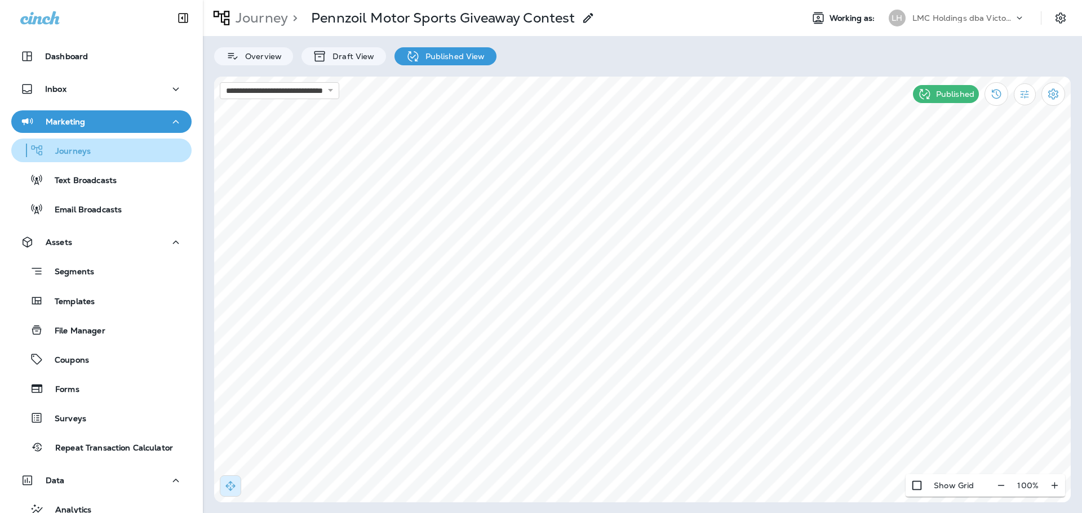
click at [114, 154] on div "Journeys" at bounding box center [101, 150] width 171 height 17
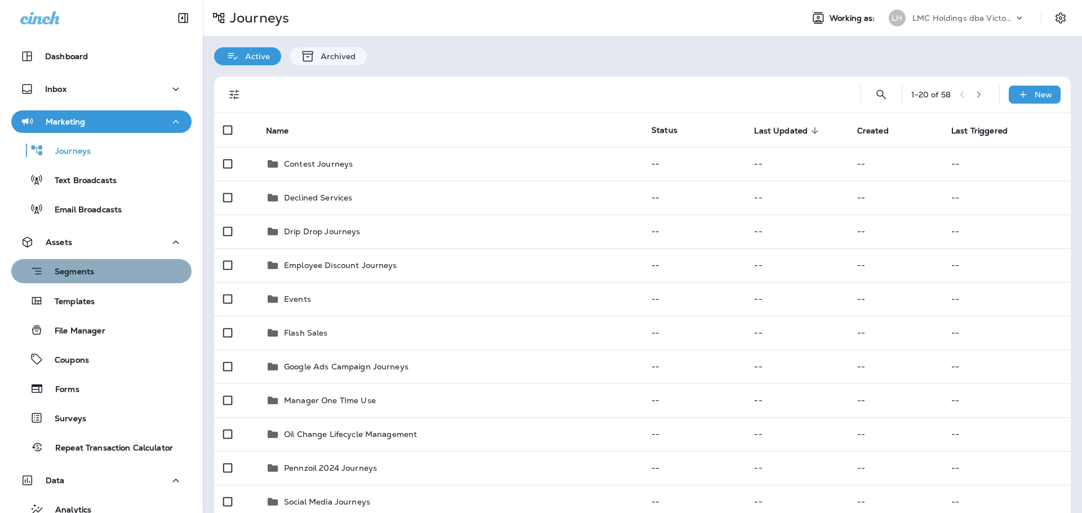
click at [100, 275] on div "Segments" at bounding box center [101, 271] width 171 height 17
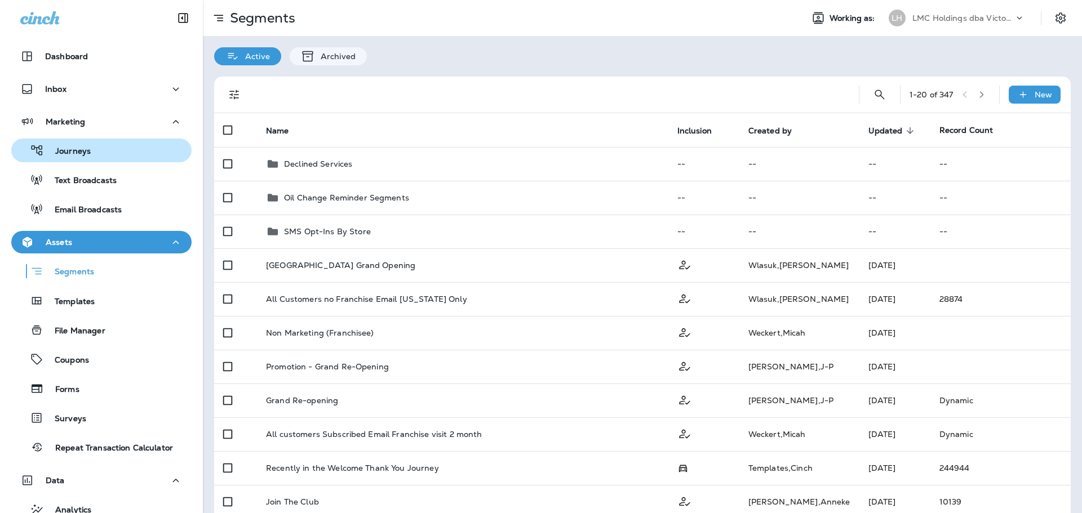
click at [94, 152] on div "Journeys" at bounding box center [101, 150] width 171 height 17
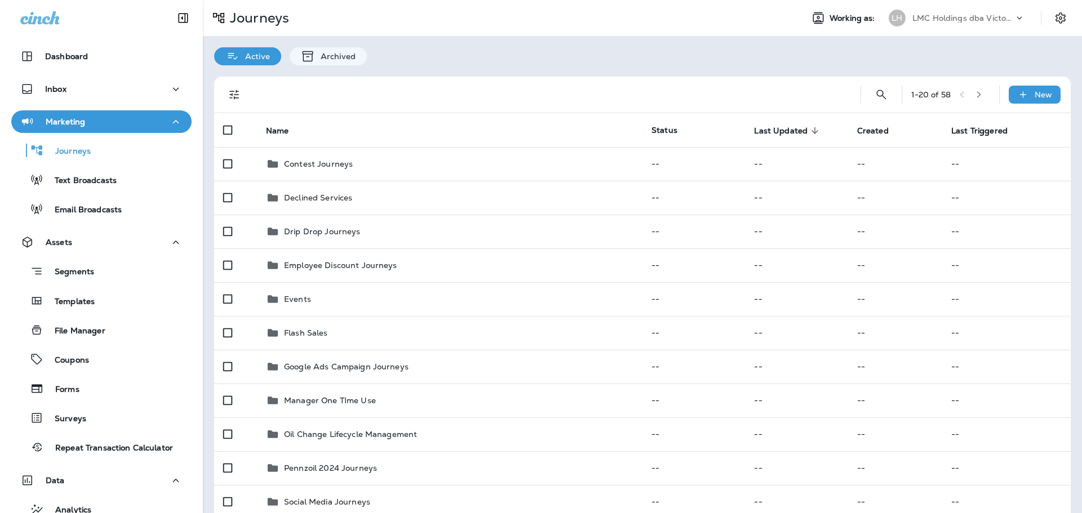
click at [316, 59] on p "Archived" at bounding box center [335, 56] width 41 height 9
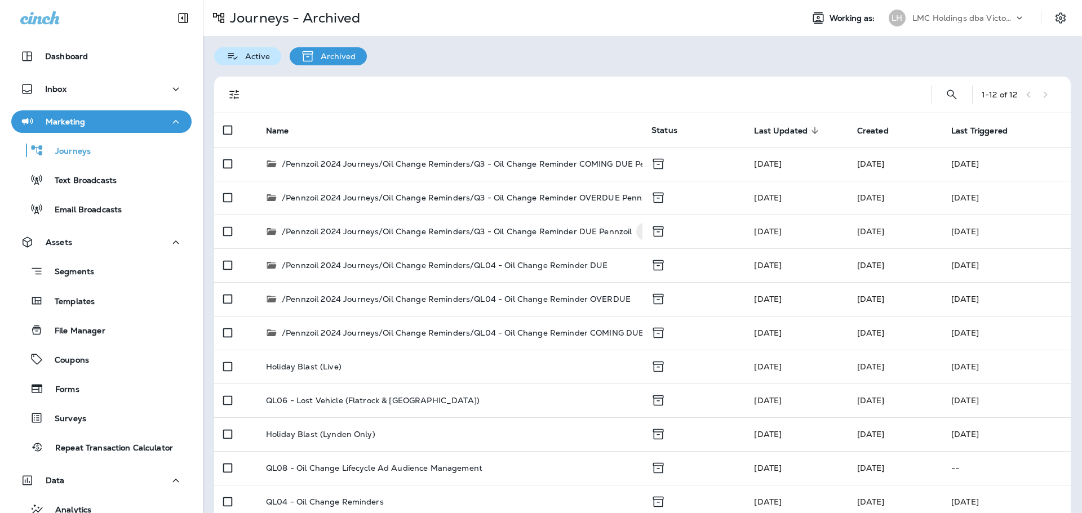
click at [254, 60] on p "Active" at bounding box center [254, 56] width 30 height 9
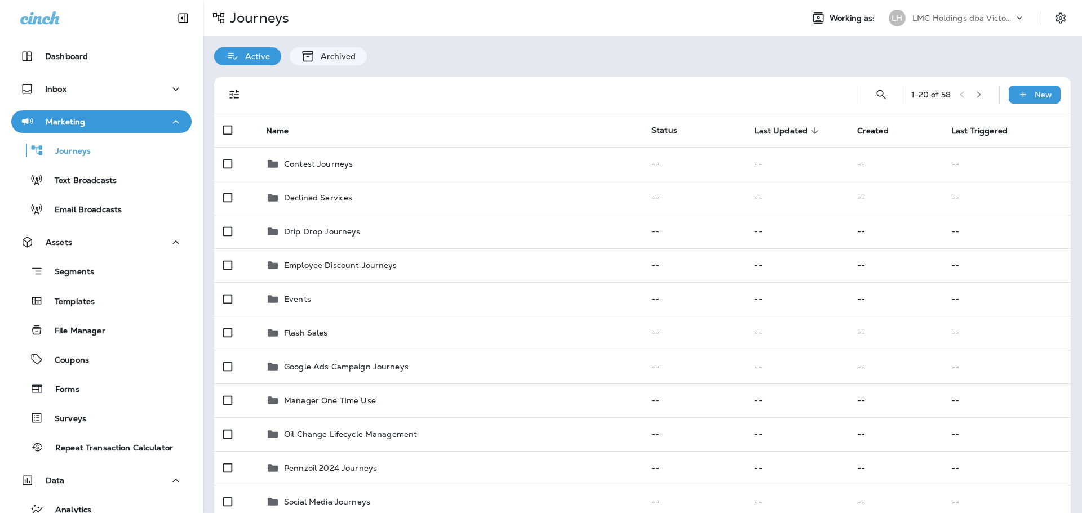
click at [863, 83] on div "1 - 20 of 58 New" at bounding box center [644, 95] width 843 height 36
click at [870, 94] on button "Search Journeys" at bounding box center [881, 94] width 23 height 23
click at [819, 94] on input "text" at bounding box center [831, 94] width 100 height 30
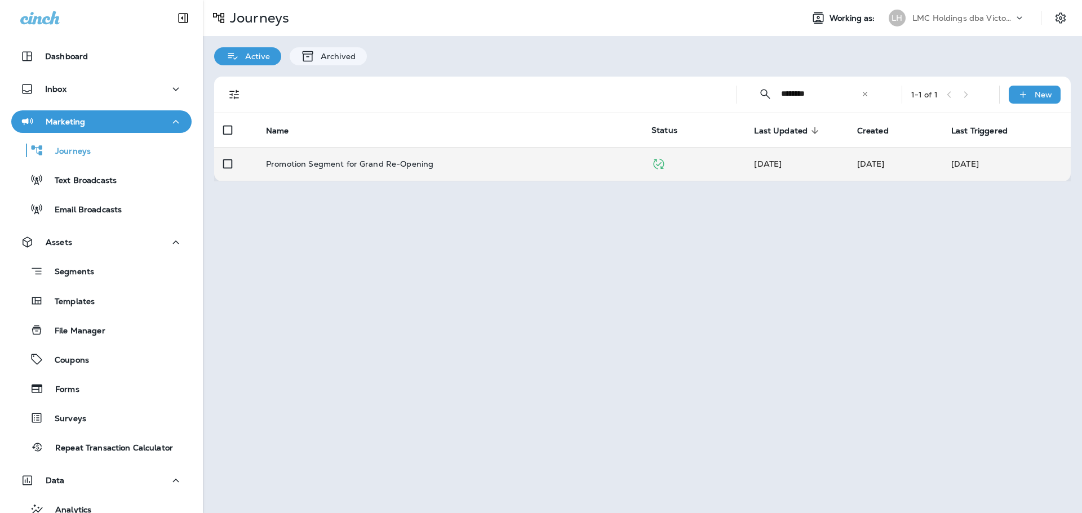
type input "********"
click at [431, 169] on td "Promotion Segment for Grand Re-Opening" at bounding box center [449, 164] width 385 height 34
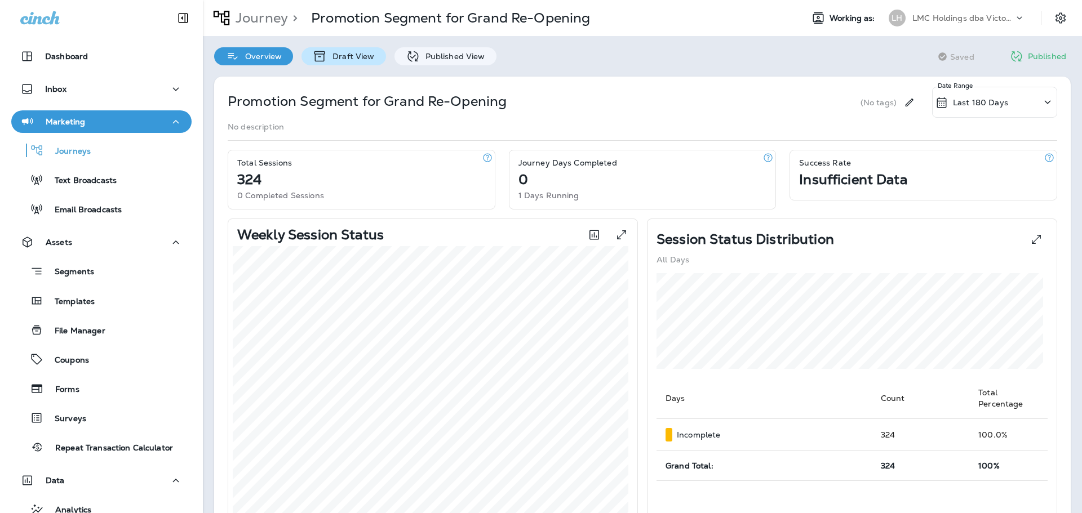
click at [348, 54] on p "Draft View" at bounding box center [350, 56] width 47 height 9
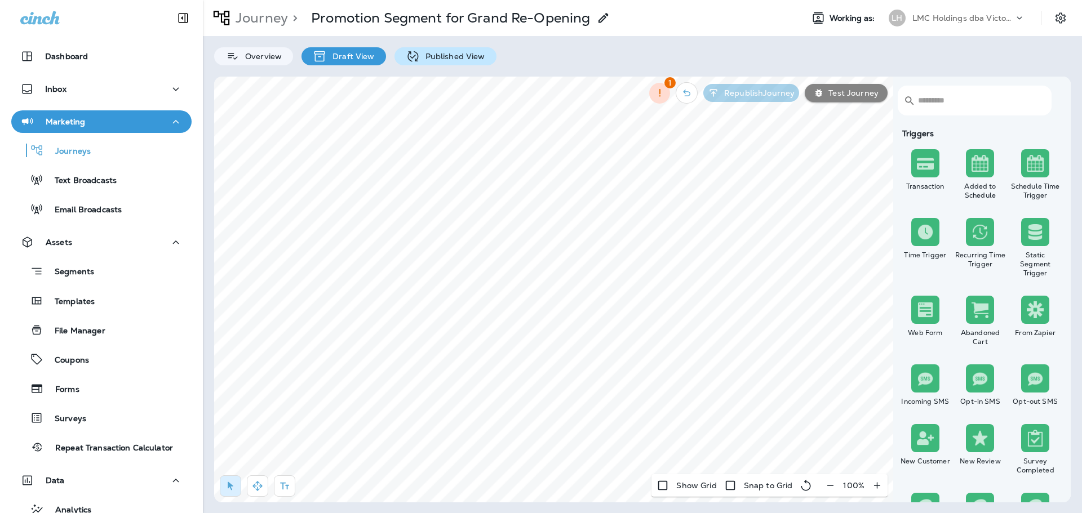
click at [428, 50] on div "Published View" at bounding box center [445, 56] width 102 height 18
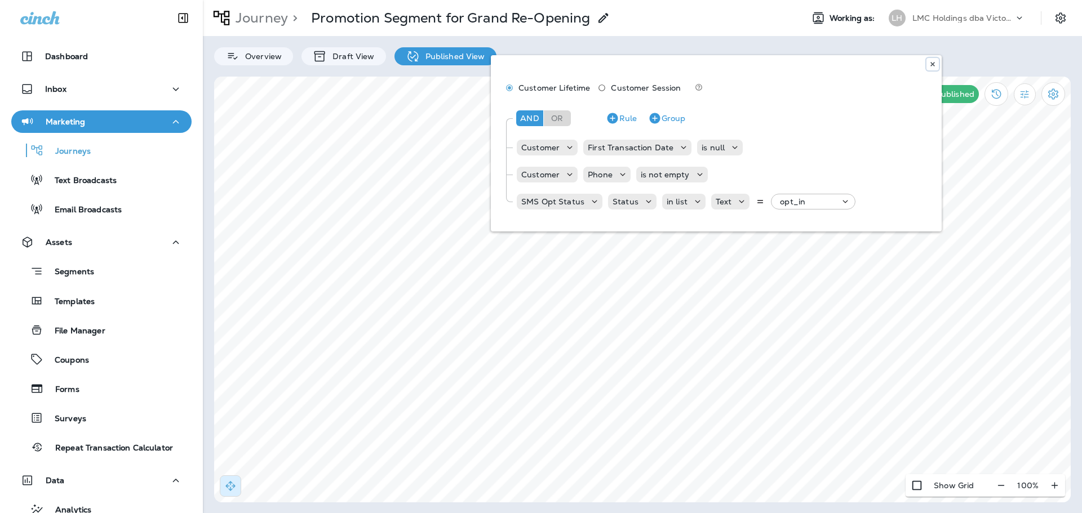
click at [929, 68] on button at bounding box center [932, 64] width 12 height 12
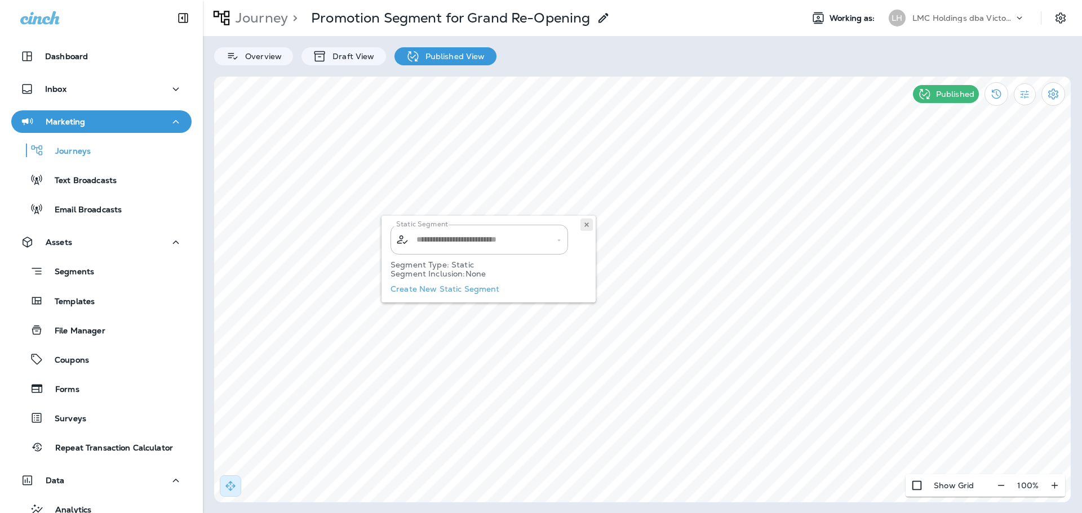
type input "**********"
click at [584, 227] on icon at bounding box center [586, 224] width 7 height 7
type input "**********"
click at [583, 223] on button at bounding box center [586, 225] width 12 height 12
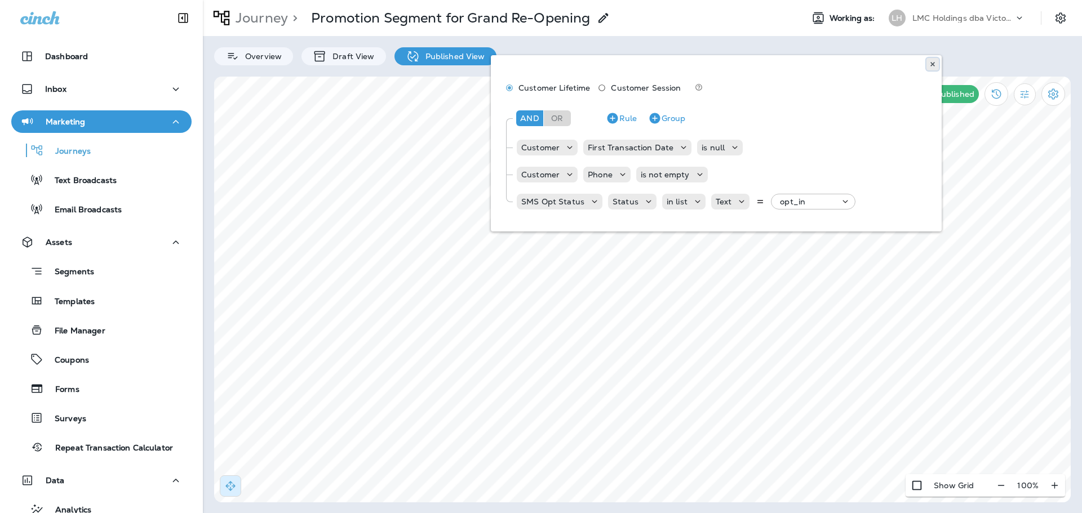
click at [930, 65] on icon at bounding box center [932, 64] width 7 height 7
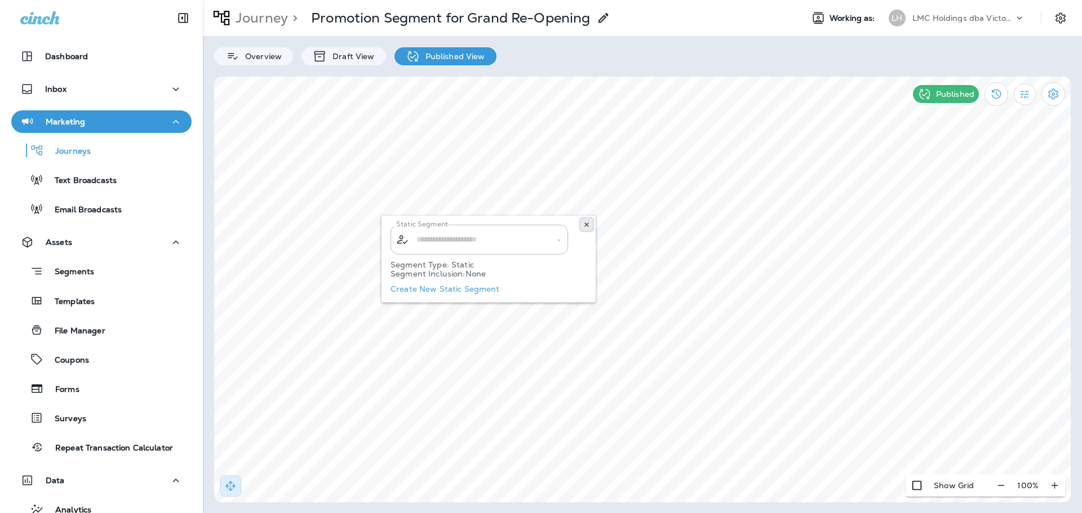
click at [585, 223] on use at bounding box center [586, 225] width 4 height 5
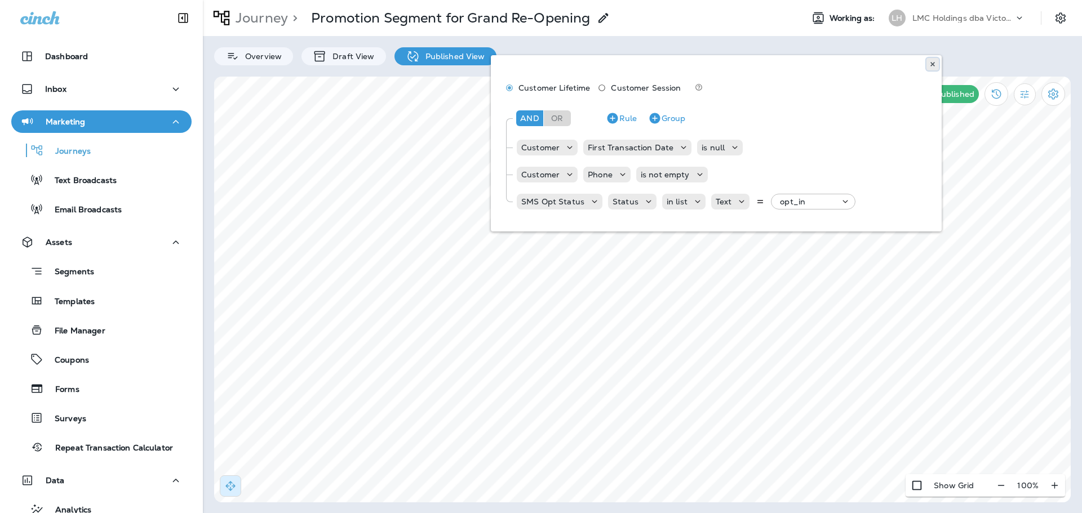
click at [936, 61] on button at bounding box center [932, 64] width 12 height 12
click at [931, 64] on use at bounding box center [932, 64] width 4 height 5
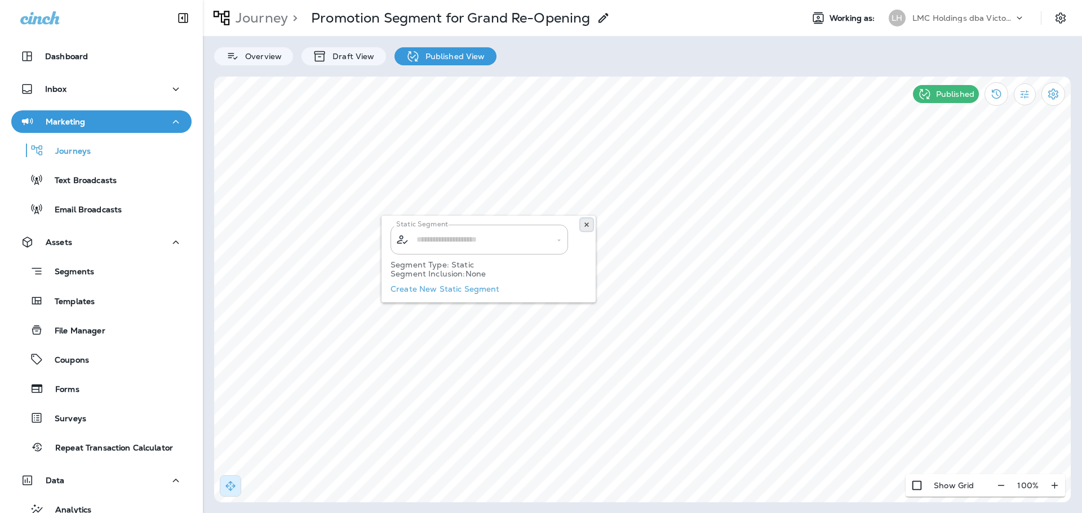
type input "**********"
click at [587, 227] on icon at bounding box center [586, 224] width 7 height 7
type input "**********"
click at [587, 224] on use at bounding box center [586, 225] width 4 height 5
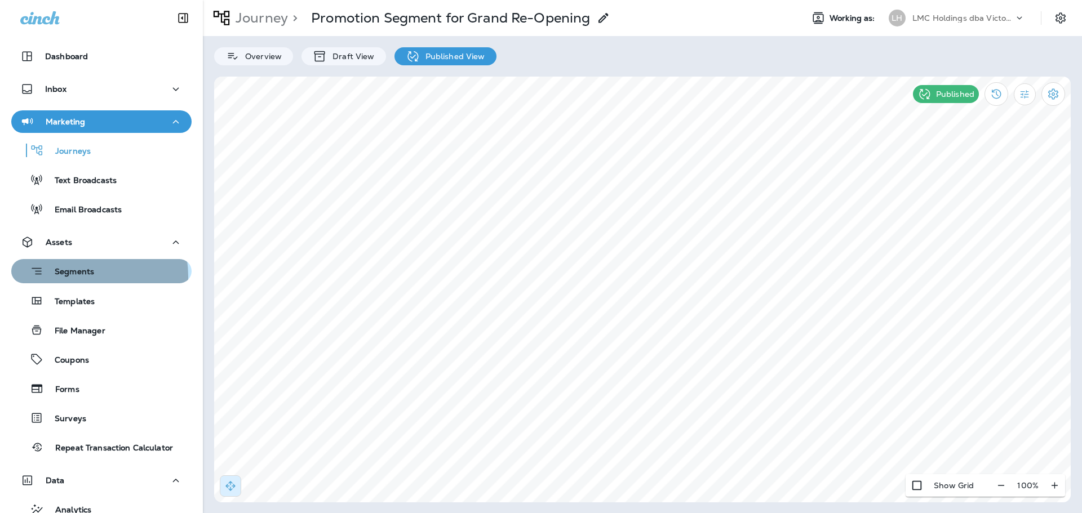
click at [76, 277] on p "Segments" at bounding box center [68, 272] width 51 height 11
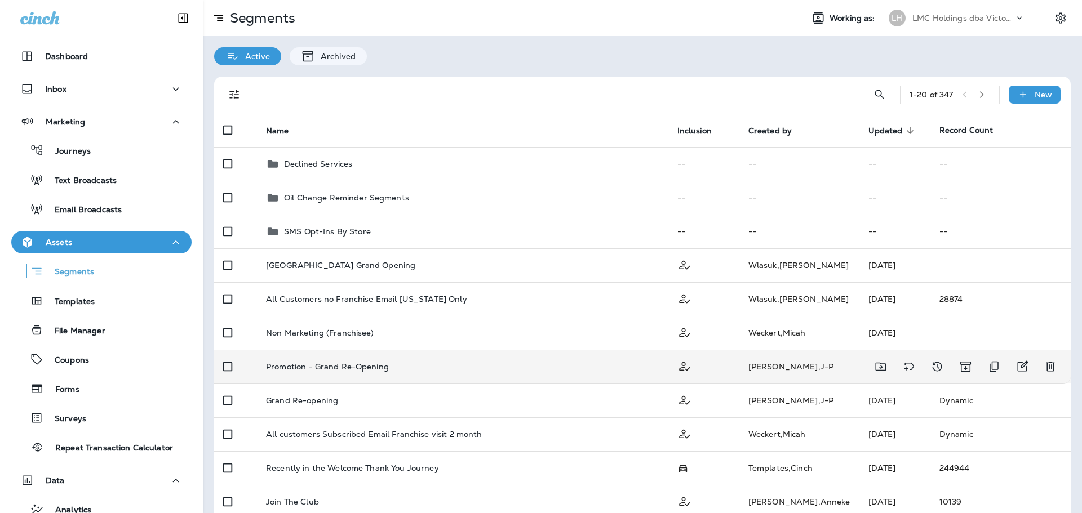
click at [384, 372] on td "Promotion - Grand Re-Opening" at bounding box center [462, 367] width 411 height 34
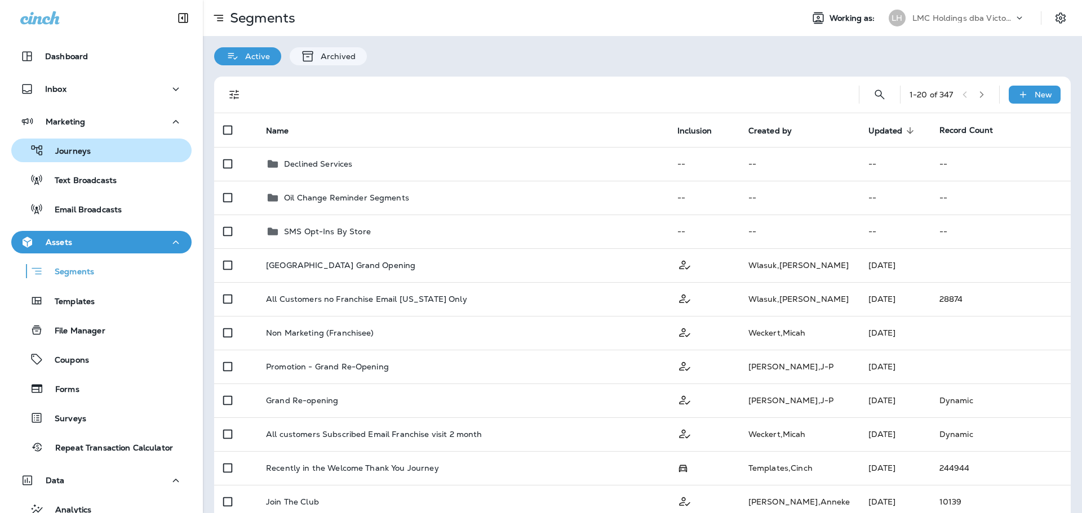
click at [96, 157] on div "Journeys" at bounding box center [101, 150] width 171 height 17
